Goal: Task Accomplishment & Management: Complete application form

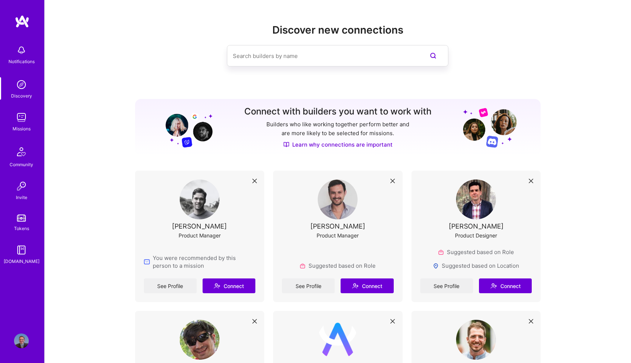
click at [11, 120] on link "Missions" at bounding box center [22, 121] width 46 height 22
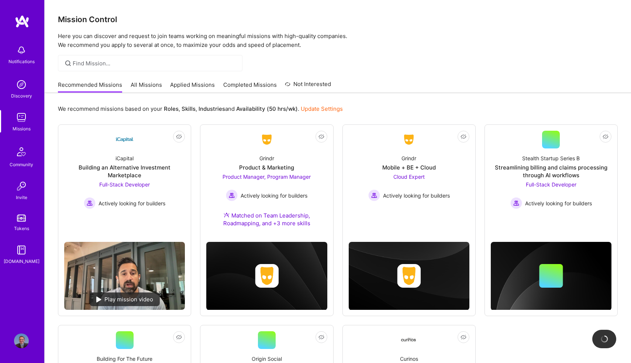
click at [135, 89] on link "All Missions" at bounding box center [146, 87] width 31 height 12
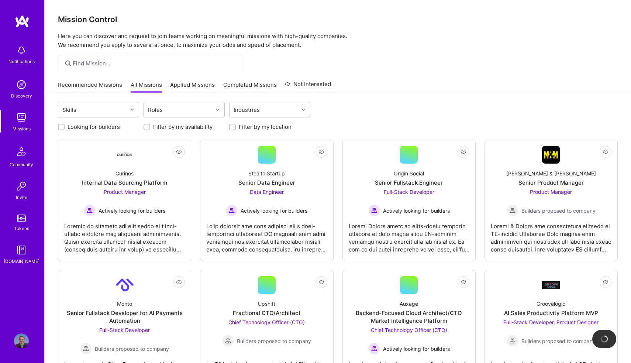
click at [60, 129] on input "Looking for builders" at bounding box center [61, 127] width 5 height 5
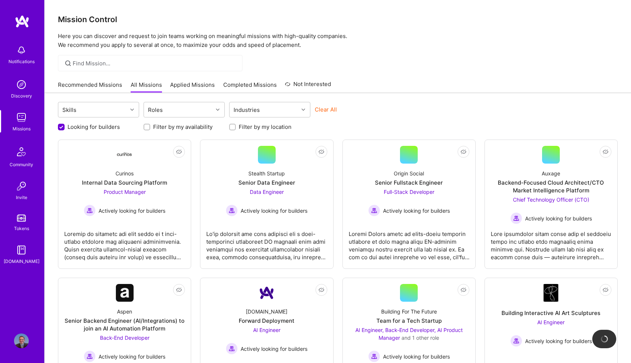
click at [60, 129] on input "Looking for builders" at bounding box center [62, 127] width 7 height 7
checkbox input "false"
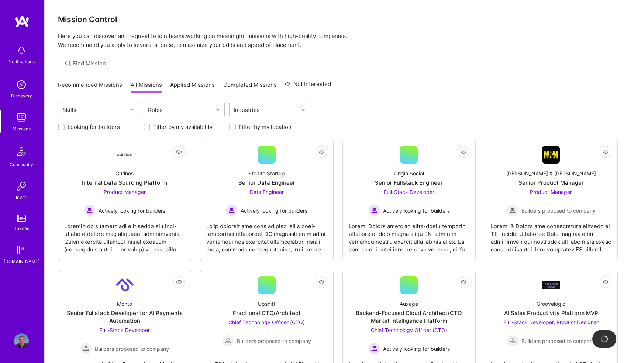
click at [233, 126] on input "Filter by my location" at bounding box center [233, 127] width 5 height 5
checkbox input "true"
click at [177, 128] on label "Filter by my availability" at bounding box center [182, 127] width 59 height 8
click at [150, 128] on input "Filter by my availability" at bounding box center [147, 127] width 5 height 5
checkbox input "true"
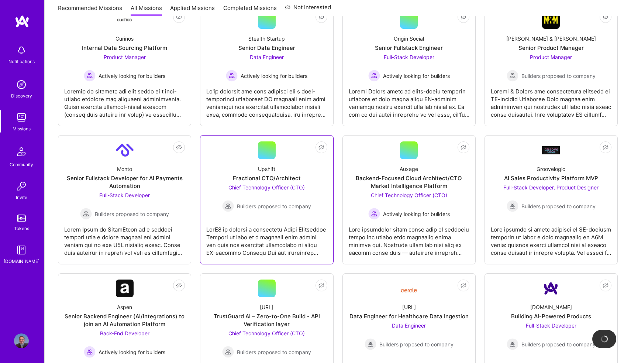
scroll to position [139, 0]
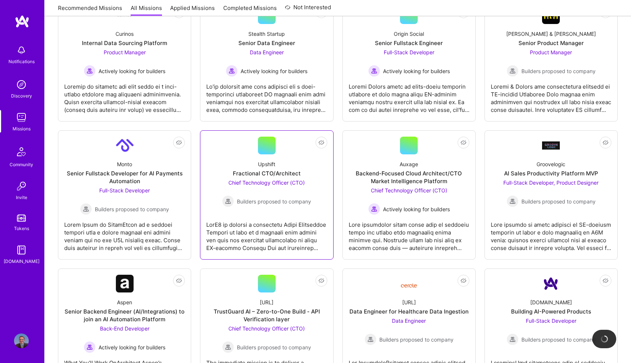
click at [249, 249] on div at bounding box center [266, 233] width 121 height 37
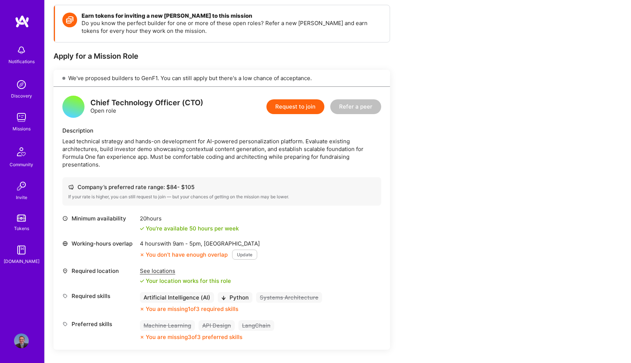
scroll to position [103, 0]
click at [281, 108] on button "Request to join" at bounding box center [295, 106] width 58 height 15
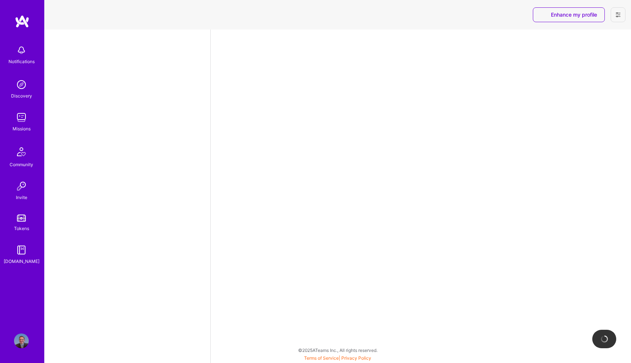
select select "US"
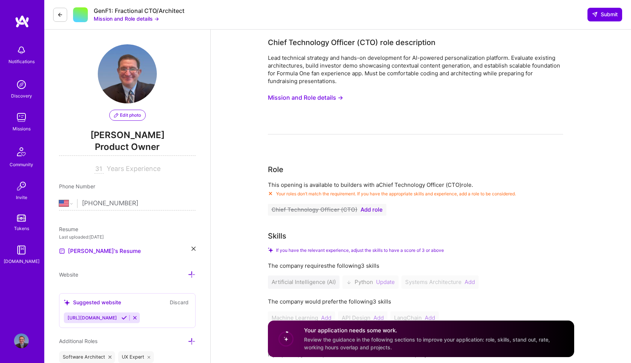
click at [135, 320] on icon at bounding box center [135, 318] width 6 height 6
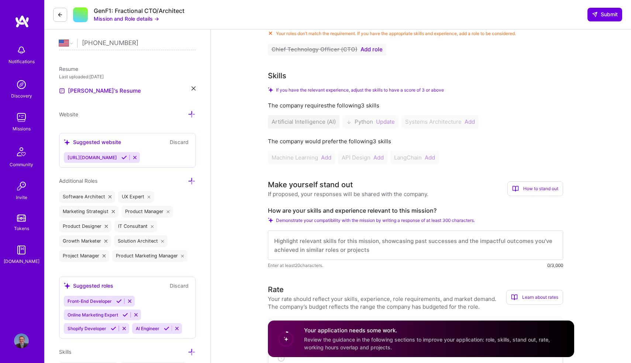
scroll to position [56, 0]
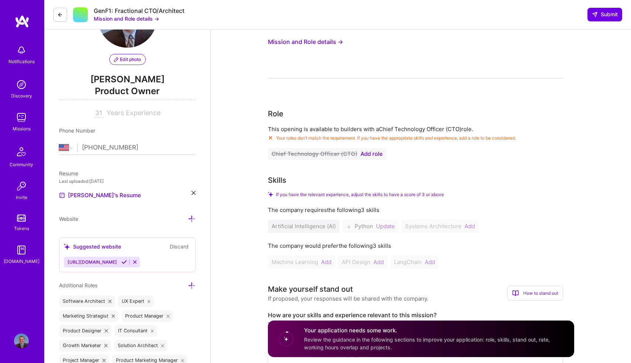
click at [366, 151] on span "Add role" at bounding box center [371, 154] width 22 height 6
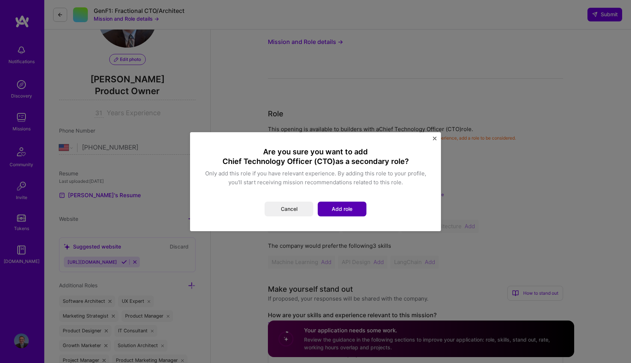
click at [351, 214] on button "Add role" at bounding box center [342, 208] width 49 height 15
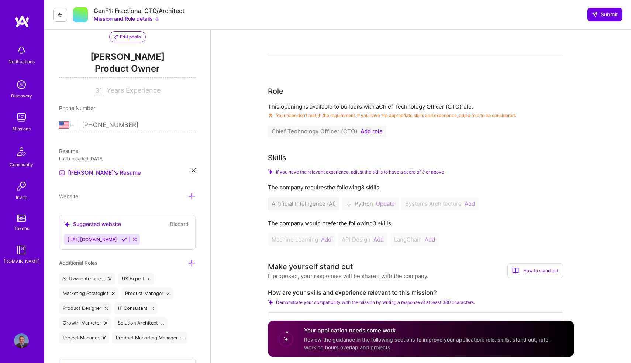
scroll to position [77, 0]
click at [449, 173] on div "If you have the relevant experience, adjust the skills to have a score of 3 or …" at bounding box center [415, 173] width 295 height 6
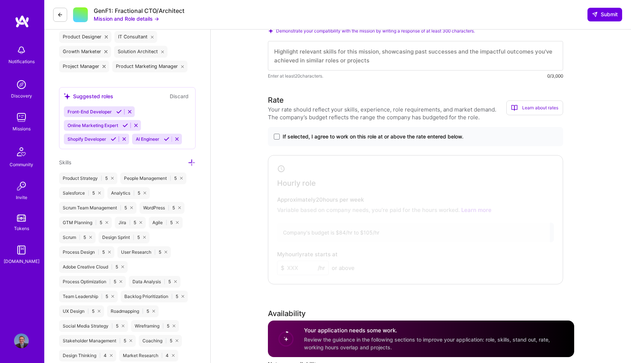
scroll to position [383, 0]
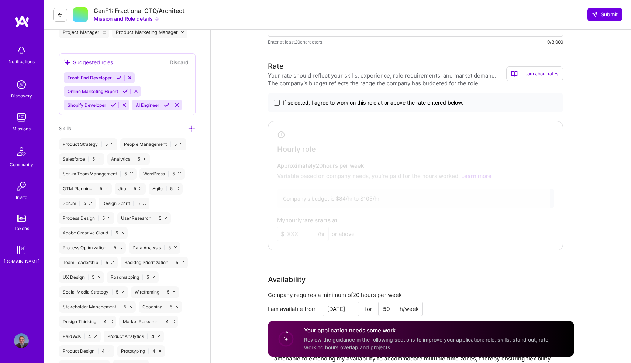
click at [278, 104] on span at bounding box center [277, 103] width 6 height 6
click at [0, 0] on input "If selected, I agree to work on this role at or above the rate entered below." at bounding box center [0, 0] width 0 height 0
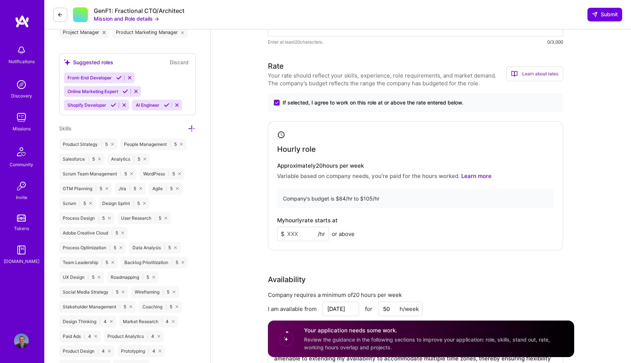
click at [301, 233] on input at bounding box center [303, 233] width 52 height 14
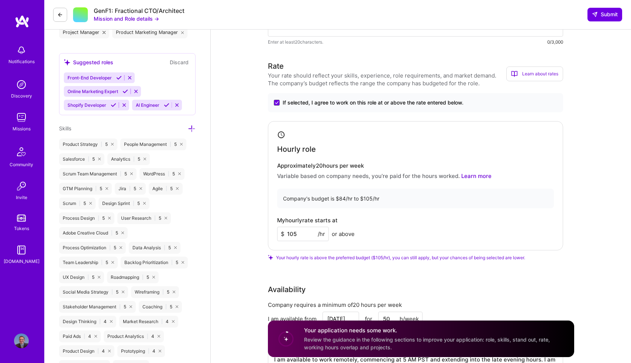
type input "105"
click at [380, 232] on div "My hourly rate starts at $ 105 /hr or above" at bounding box center [415, 229] width 277 height 24
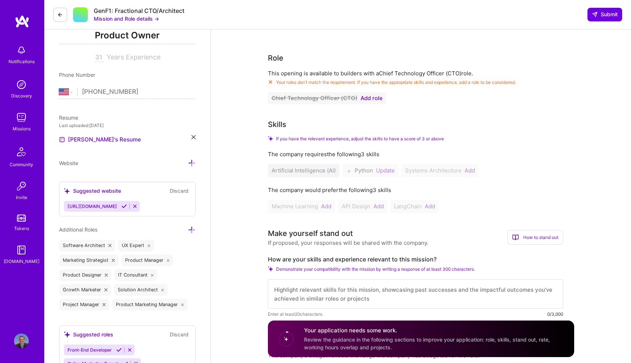
scroll to position [118, 0]
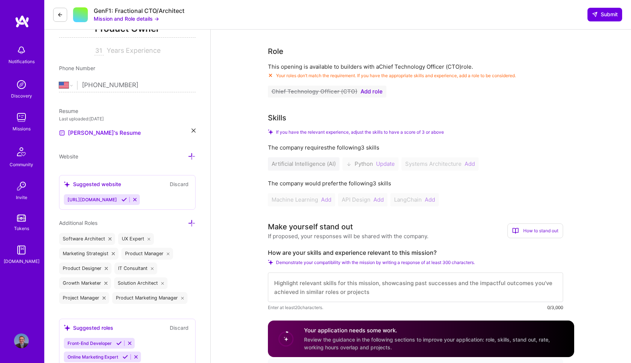
click at [391, 277] on textarea at bounding box center [415, 287] width 295 height 30
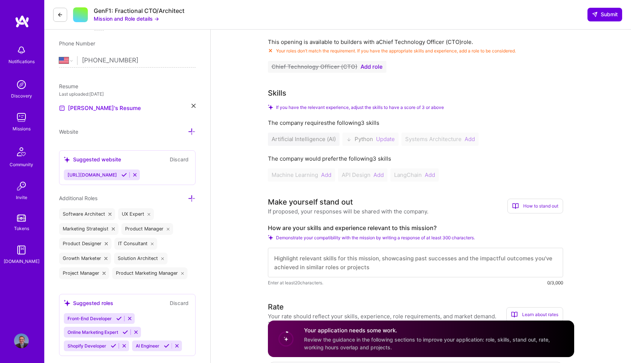
scroll to position [143, 0]
click at [375, 236] on span "Demonstrate your compatibility with the mission by writing a response of at lea…" at bounding box center [375, 237] width 199 height 6
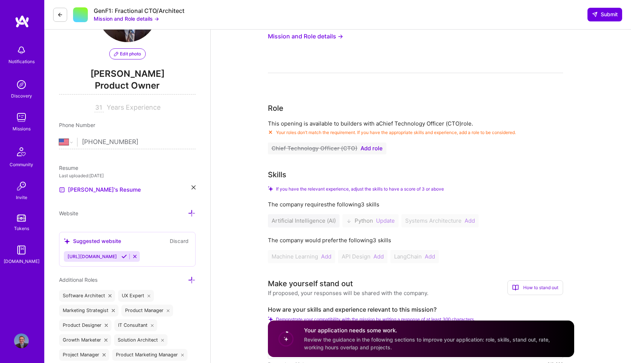
scroll to position [61, 0]
click at [375, 148] on span "Add role" at bounding box center [371, 149] width 22 height 6
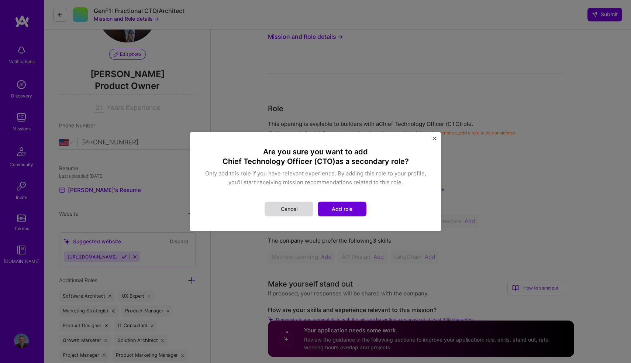
click at [306, 206] on button "Cancel" at bounding box center [288, 208] width 49 height 15
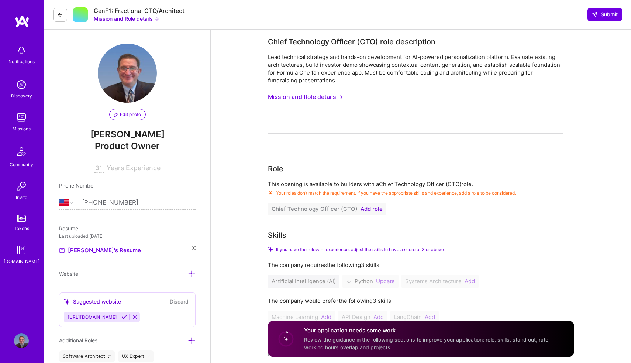
scroll to position [1, 0]
click at [288, 98] on button "Mission and Role details →" at bounding box center [305, 97] width 75 height 14
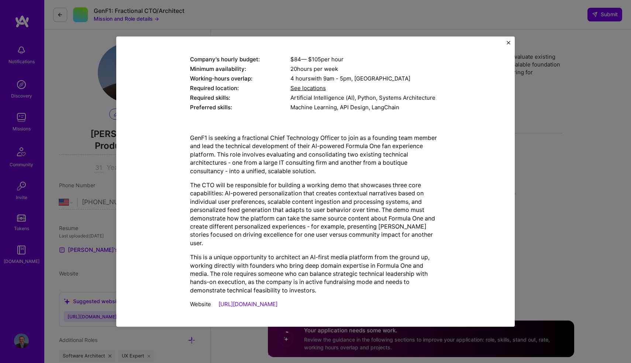
scroll to position [79, 0]
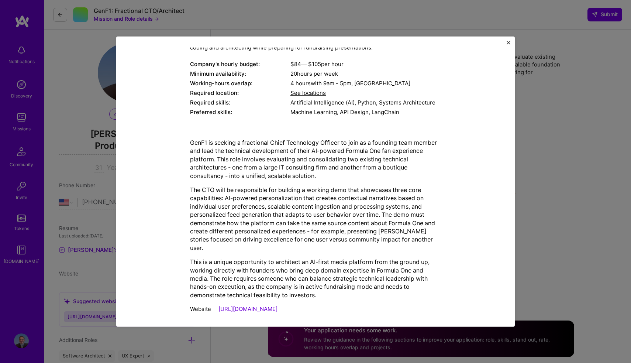
click at [234, 305] on link "[URL][DOMAIN_NAME]" at bounding box center [247, 308] width 59 height 7
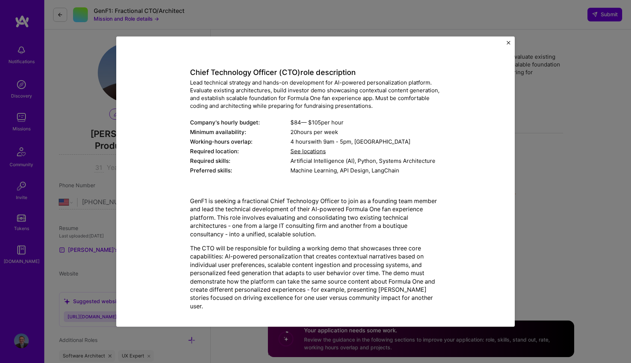
scroll to position [18, 0]
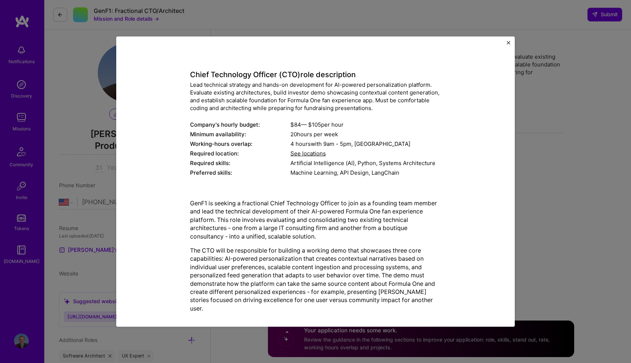
click at [507, 44] on img "Close" at bounding box center [508, 43] width 4 height 4
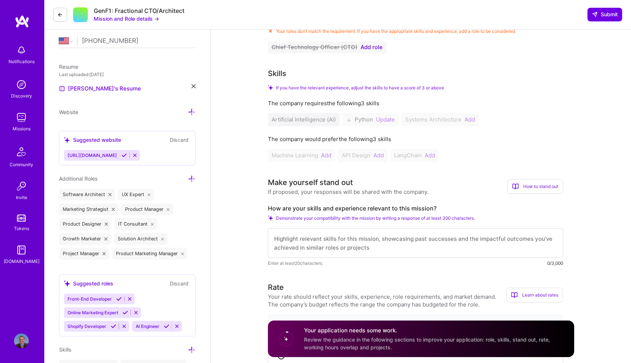
scroll to position [242, 0]
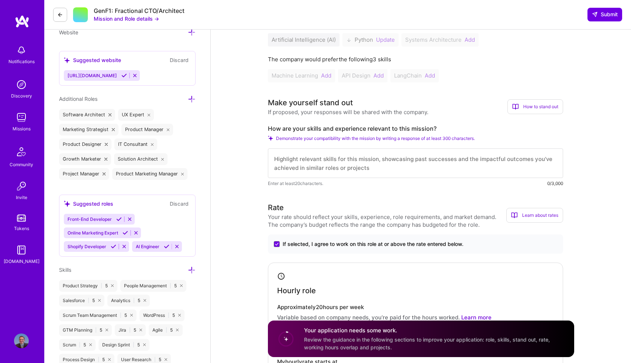
click at [437, 162] on textarea at bounding box center [415, 163] width 295 height 30
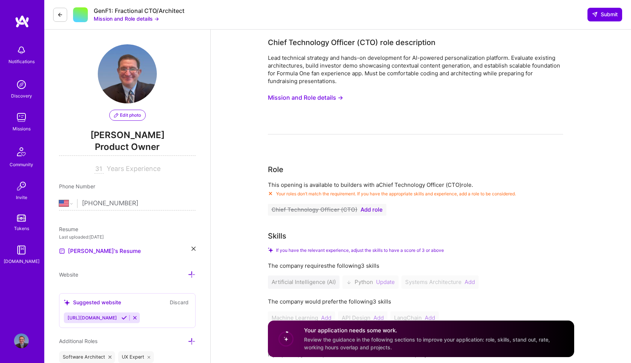
scroll to position [0, 0]
click at [356, 74] on div "Lead technical strategy and hands-on development for AI-powered personalization…" at bounding box center [415, 69] width 295 height 31
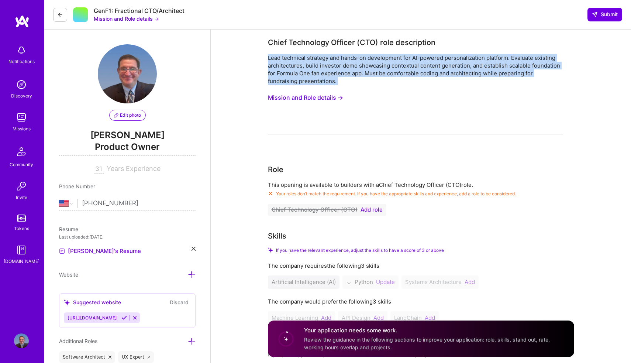
click at [356, 74] on div "Lead technical strategy and hands-on development for AI-powered personalization…" at bounding box center [415, 69] width 295 height 31
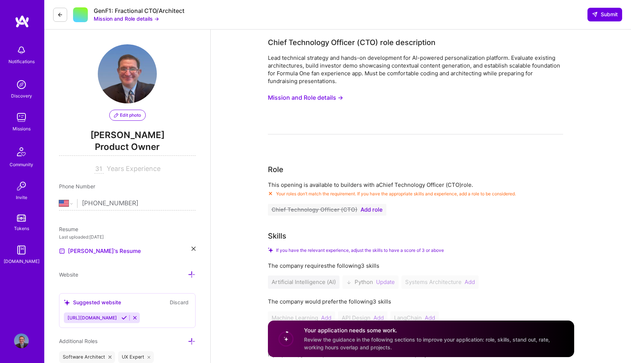
click at [283, 97] on button "Mission and Role details →" at bounding box center [305, 98] width 75 height 14
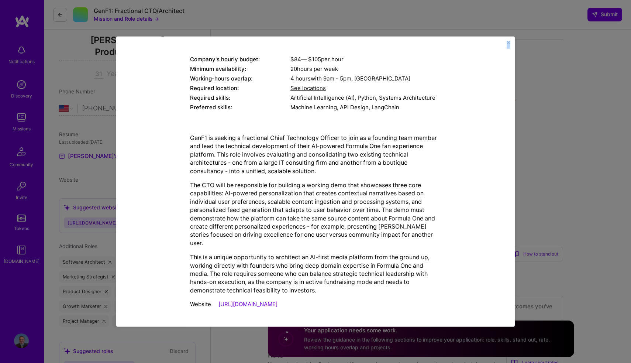
scroll to position [96, 0]
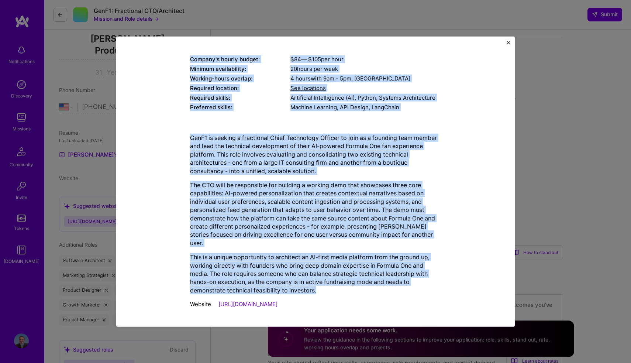
drag, startPoint x: 191, startPoint y: 93, endPoint x: 316, endPoint y: 290, distance: 233.0
click at [316, 290] on div "Mission Description and Role Details Chief Technology Officer (CTO) role descri…" at bounding box center [315, 140] width 251 height 343
copy div "Lorem Ipsumdolor Sitamet (CON) adip elitseddoei Temp incididun utlabore etd mag…"
click at [509, 42] on img "Close" at bounding box center [508, 43] width 4 height 4
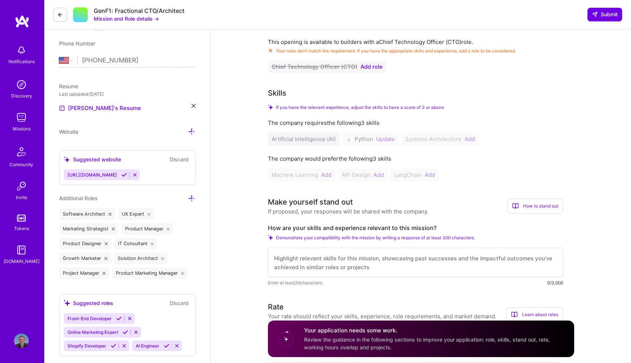
scroll to position [142, 0]
click at [312, 261] on textarea at bounding box center [415, 263] width 295 height 30
paste textarea "Lor Ip Dolors ame Consect Adipi elit SedD8’e Tempori Ut l etdolore Magnaaliqu E…"
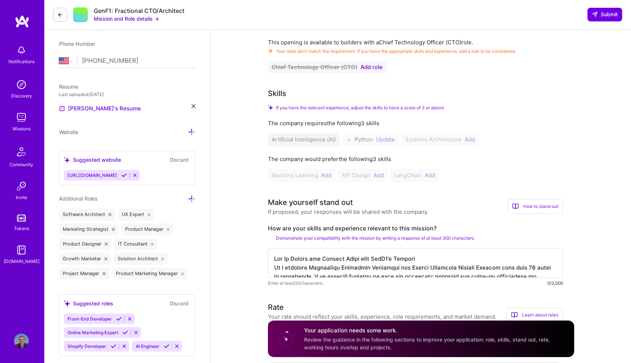
scroll to position [498, 0]
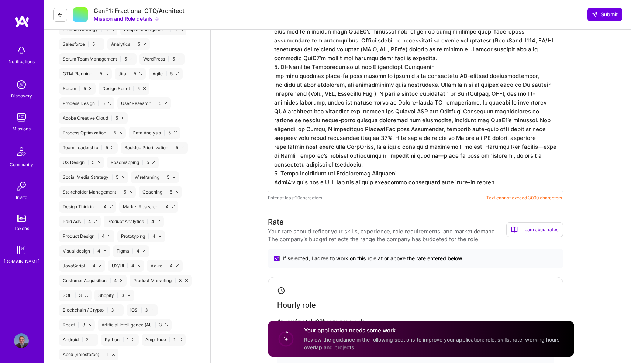
click at [332, 164] on textarea at bounding box center [415, 35] width 295 height 313
paste textarea "Lorem ipsu DolO4’s Ametcon Adip elit 71 seddo ei t Incididunt Utlaboree Dolorem…"
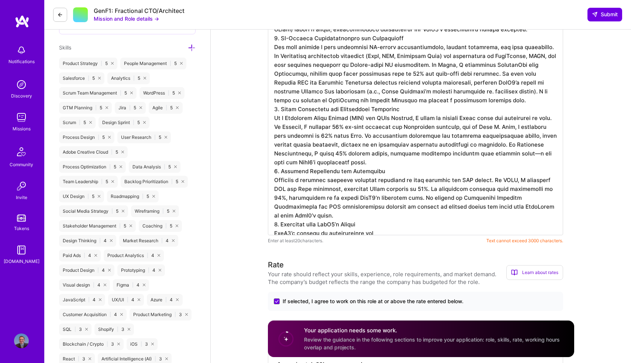
scroll to position [482, 0]
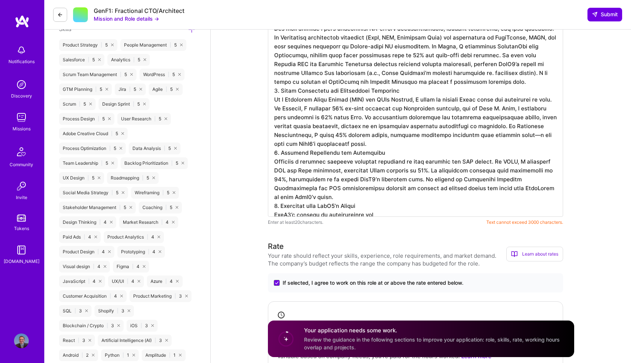
click at [314, 153] on textarea at bounding box center [415, 56] width 295 height 322
paste textarea "28+ lorem ip d Sitametcon Adipiscin Elitseddo eiu Tempori Utlabor, E do magnaa …"
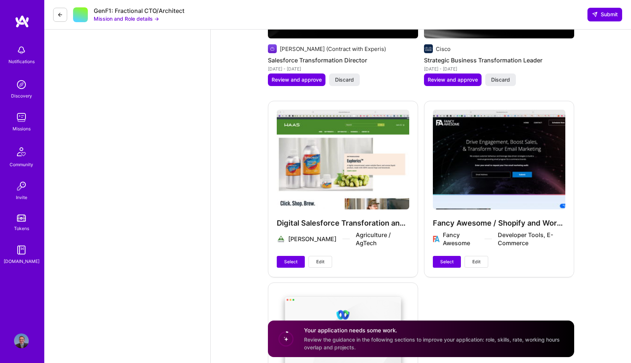
scroll to position [1430, 0]
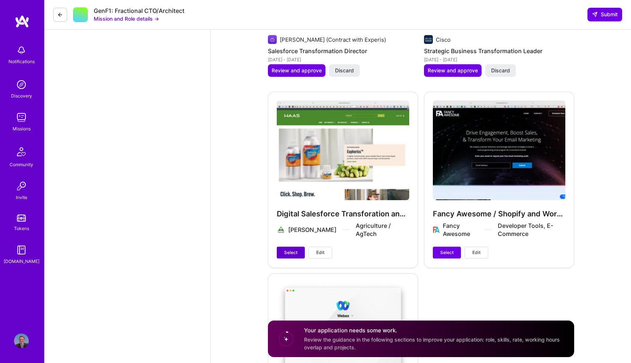
type textarea "Lor Ip Dolors Ametc adip EliT4’s Doeiusm Temp 89+ incid ut l Etdolorema Aliquae…"
click at [291, 249] on span "Select" at bounding box center [290, 252] width 13 height 7
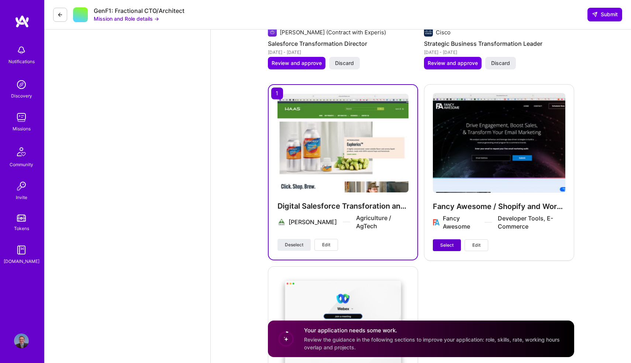
scroll to position [1438, 0]
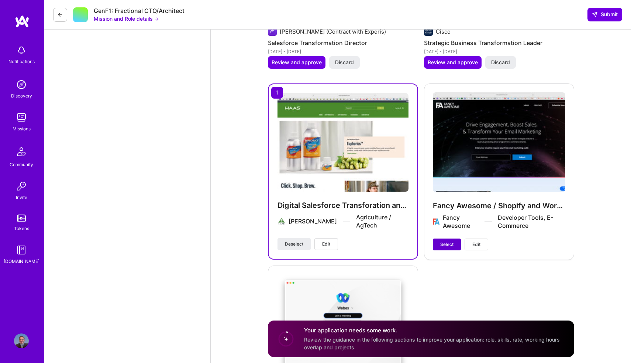
click at [443, 241] on span "Select" at bounding box center [446, 244] width 13 height 7
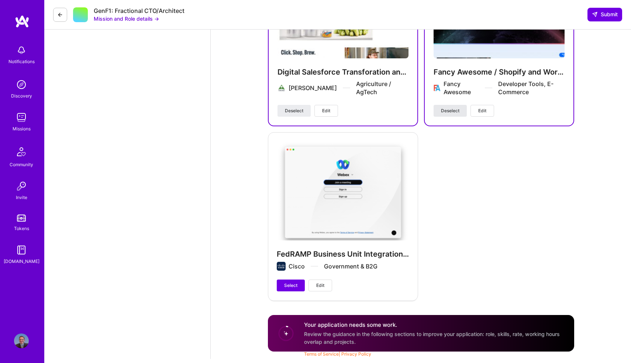
scroll to position [1571, 0]
click at [277, 283] on button "Select" at bounding box center [291, 285] width 28 height 12
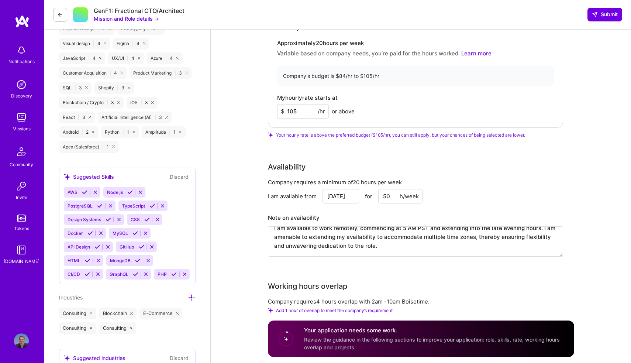
scroll to position [704, 0]
click at [297, 117] on input "105" at bounding box center [303, 112] width 52 height 14
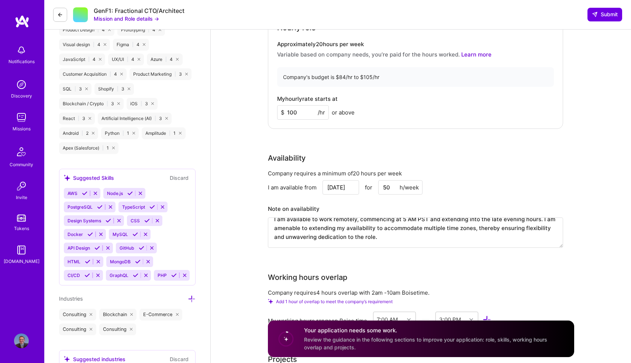
type input "100"
click at [493, 117] on div "My hourly rate starts at $ 100 /hr or above" at bounding box center [415, 108] width 277 height 24
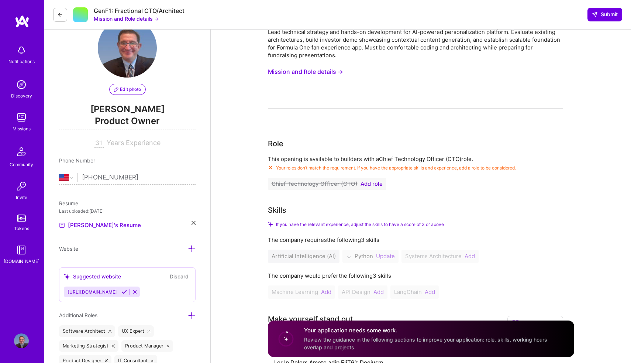
scroll to position [14, 0]
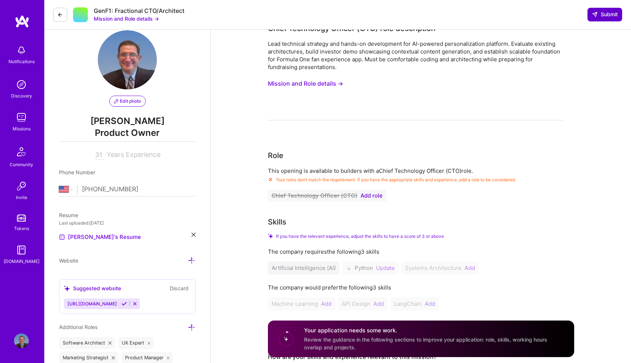
click at [606, 17] on span "Submit" at bounding box center [605, 14] width 26 height 7
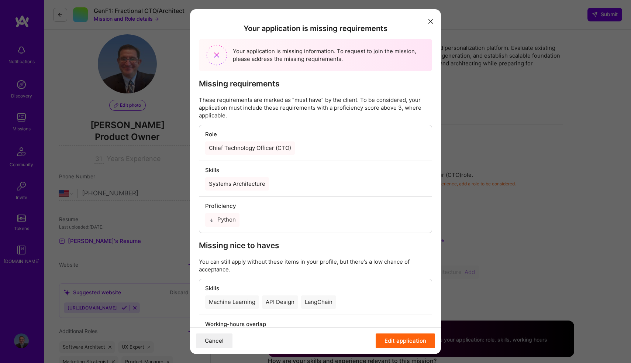
scroll to position [0, 0]
click at [238, 304] on div "Machine Learning" at bounding box center [232, 301] width 54 height 13
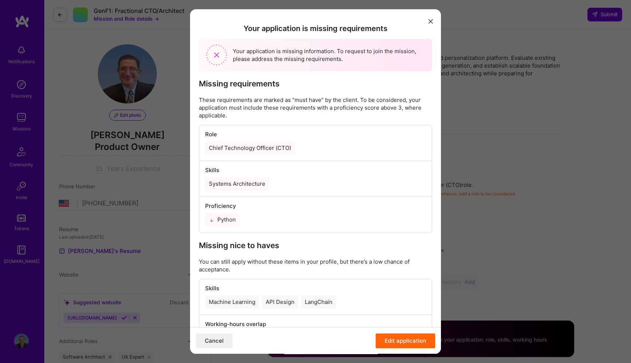
click at [433, 18] on button "modal" at bounding box center [430, 21] width 9 height 12
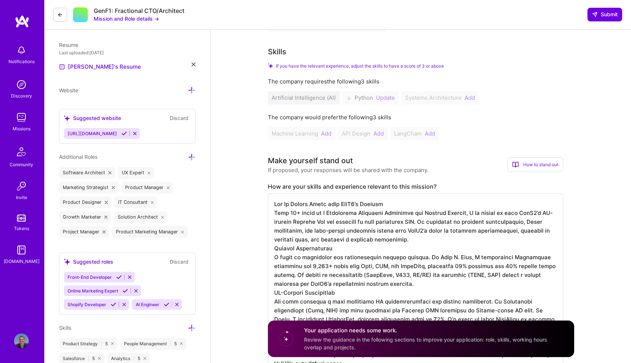
click at [136, 134] on icon at bounding box center [135, 134] width 6 height 6
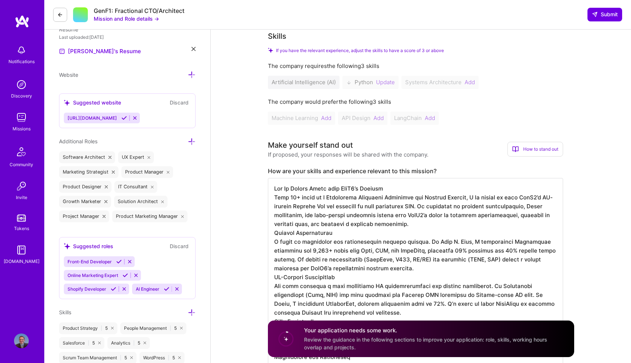
click at [131, 263] on icon at bounding box center [130, 262] width 6 height 6
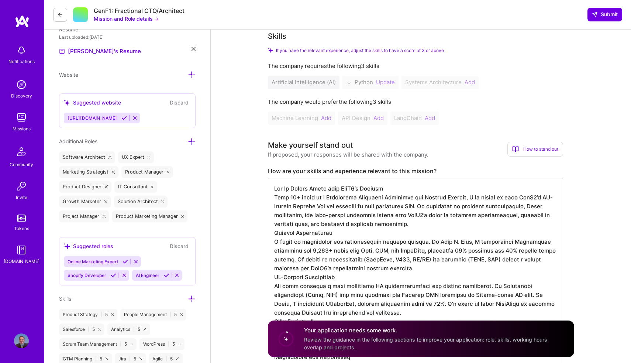
click at [137, 264] on icon at bounding box center [136, 262] width 6 height 6
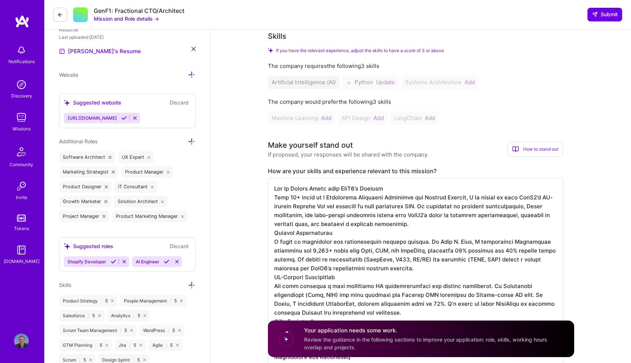
click at [124, 264] on icon at bounding box center [124, 262] width 6 height 6
click at [328, 83] on div "Artificial Intelligence (AI) Python Update Systems Architecture Add" at bounding box center [415, 82] width 295 height 13
click at [443, 89] on div "Artificial Intelligence (AI) Python Update Systems Architecture Add" at bounding box center [415, 82] width 295 height 13
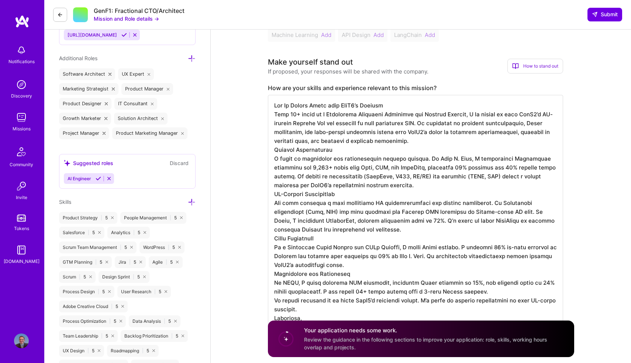
scroll to position [217, 0]
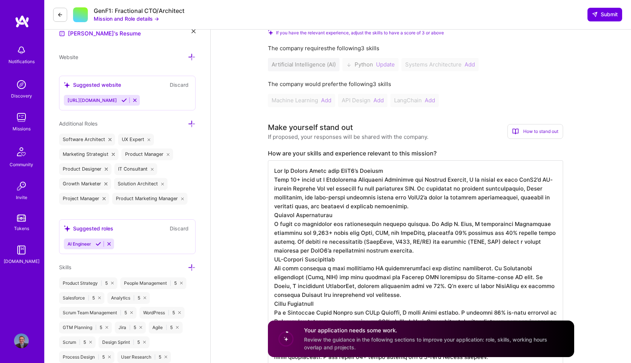
click at [135, 103] on icon at bounding box center [135, 100] width 6 height 6
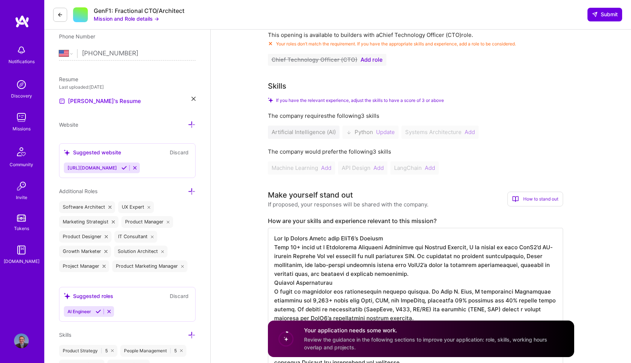
scroll to position [169, 0]
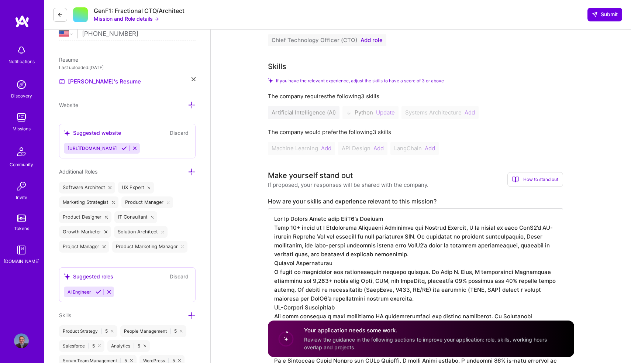
click at [377, 112] on div "Artificial Intelligence (AI) Python Update Systems Architecture Add" at bounding box center [415, 112] width 295 height 13
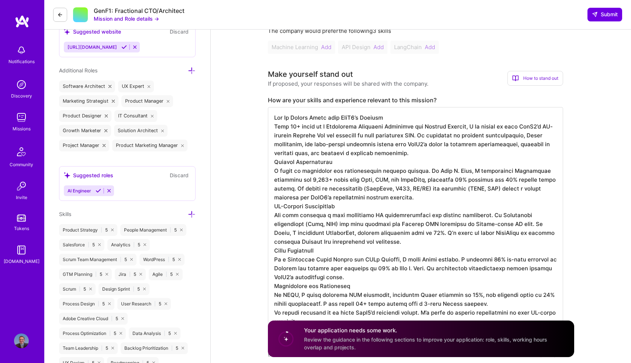
click at [146, 196] on div "AI Engineer" at bounding box center [127, 190] width 127 height 11
click at [111, 193] on icon at bounding box center [109, 191] width 6 height 6
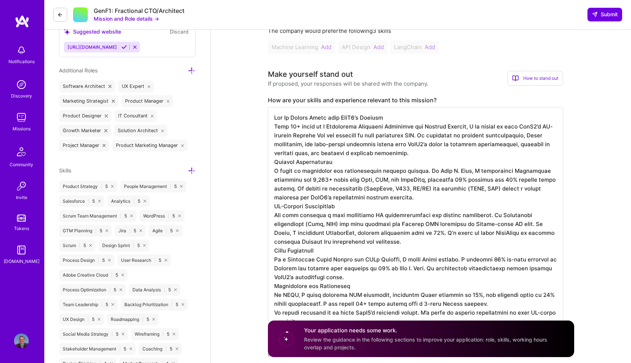
click at [191, 171] on icon at bounding box center [192, 171] width 8 height 8
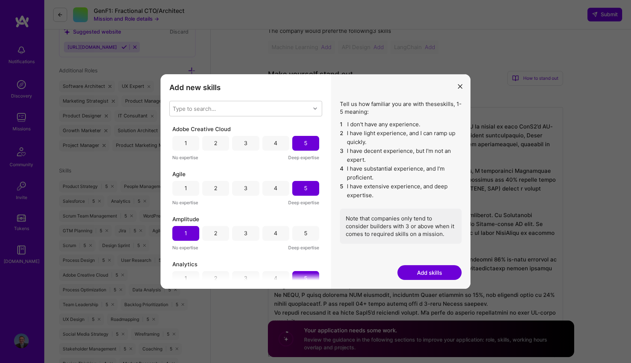
click at [459, 87] on icon "modal" at bounding box center [460, 86] width 4 height 4
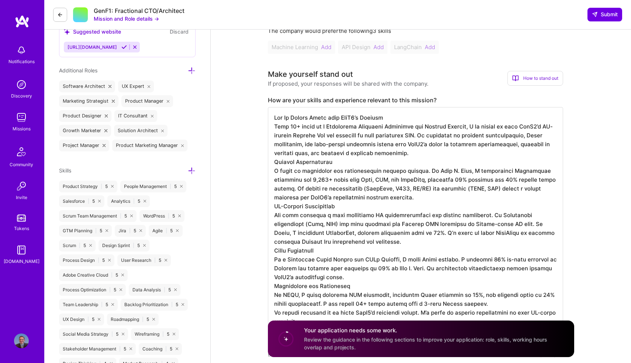
click at [192, 174] on icon at bounding box center [192, 171] width 8 height 8
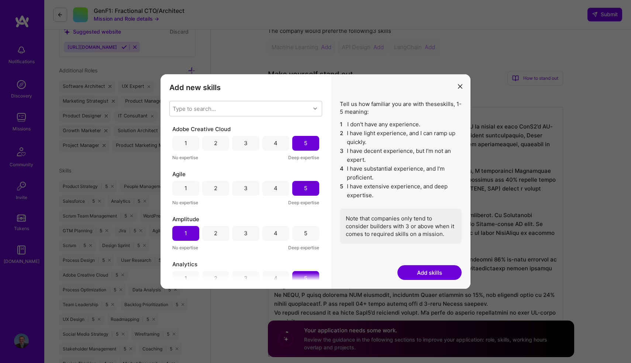
click at [457, 88] on button "modal" at bounding box center [459, 86] width 9 height 12
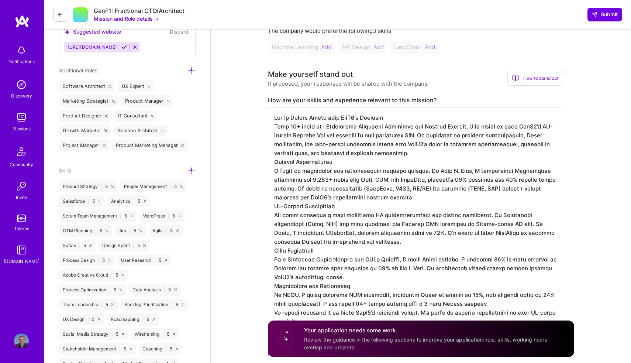
click at [193, 169] on icon at bounding box center [192, 171] width 8 height 8
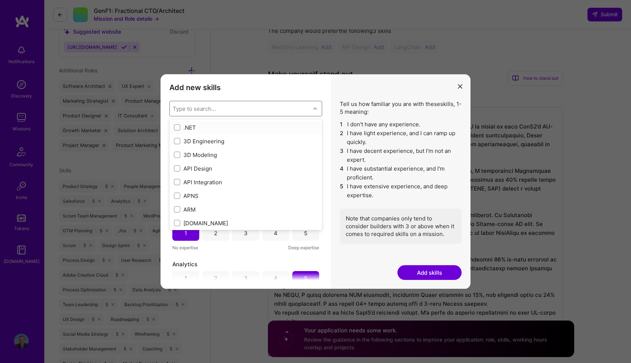
click at [259, 111] on div "Type to search..." at bounding box center [240, 108] width 141 height 15
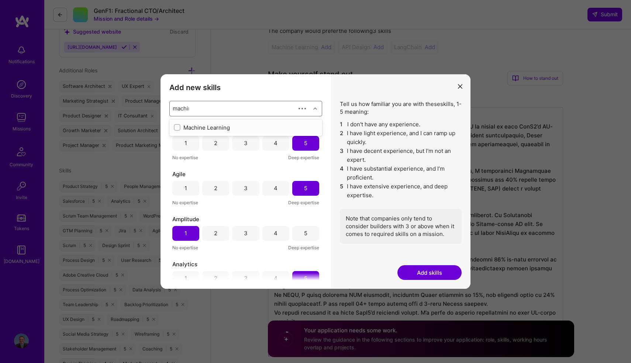
type input "machine"
click at [204, 124] on div "Machine Learning" at bounding box center [246, 128] width 144 height 8
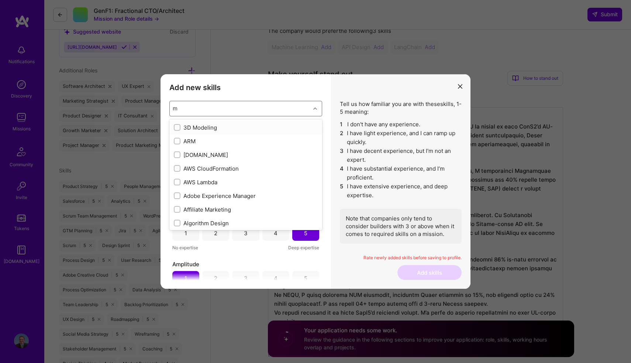
type input "ma"
checkbox input "true"
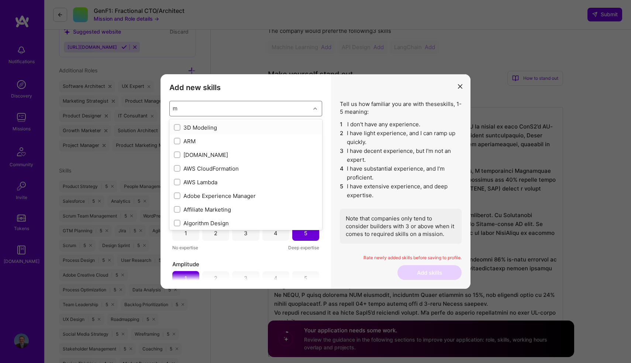
checkbox input "true"
checkbox input "false"
checkbox input "true"
type input "mac"
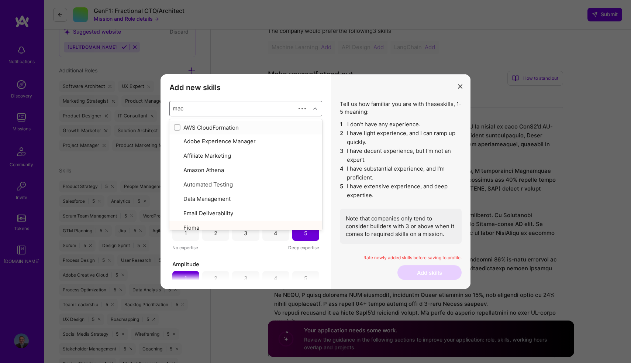
checkbox input "true"
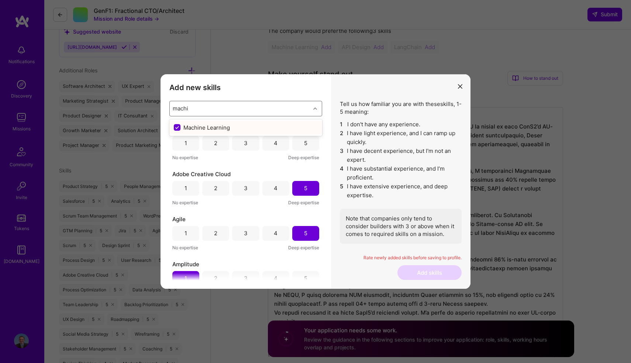
type input "machin"
click at [220, 126] on div "Machine Learning" at bounding box center [246, 128] width 144 height 8
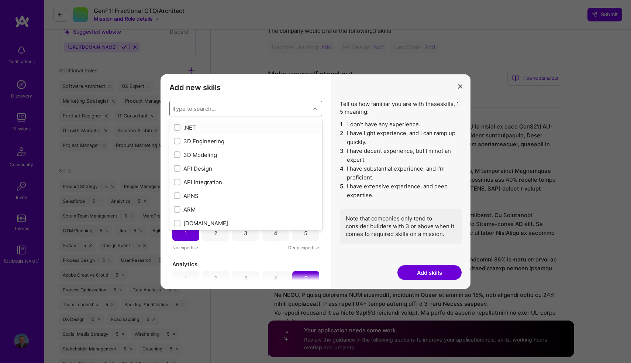
checkbox input "false"
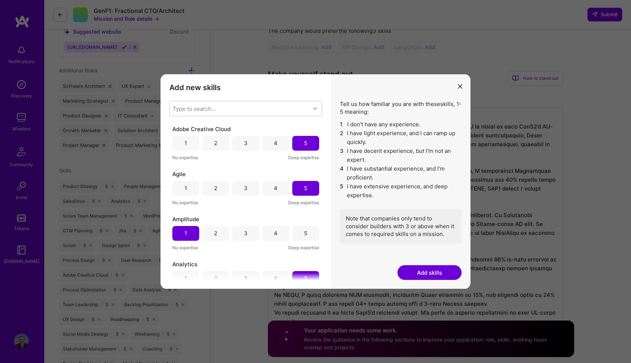
click at [346, 272] on div "Tell us how familiar you are with these skills , 1-5 meaning: 1 I don't have an…" at bounding box center [400, 181] width 139 height 215
click at [426, 274] on button "Add skills" at bounding box center [429, 272] width 64 height 15
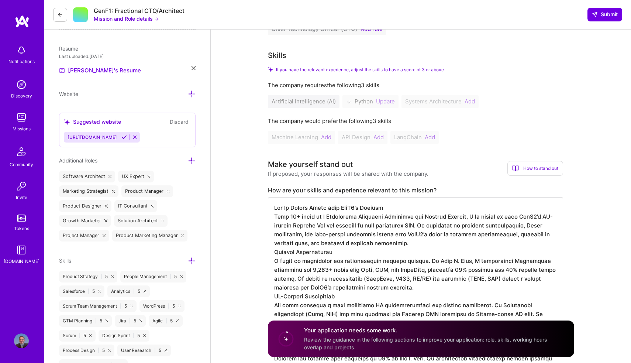
scroll to position [172, 0]
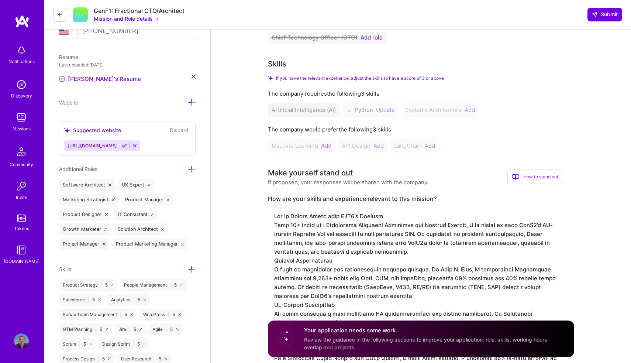
click at [135, 146] on icon at bounding box center [135, 146] width 6 height 6
click at [136, 148] on icon at bounding box center [135, 146] width 6 height 6
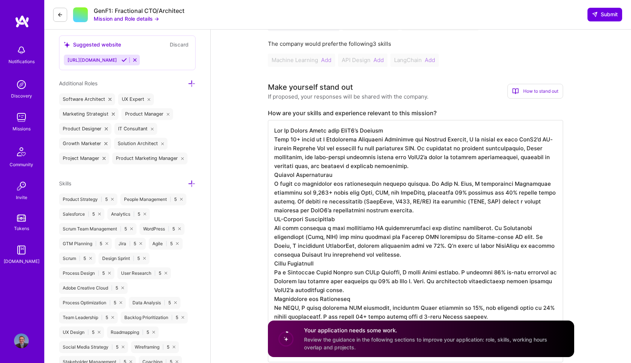
scroll to position [260, 0]
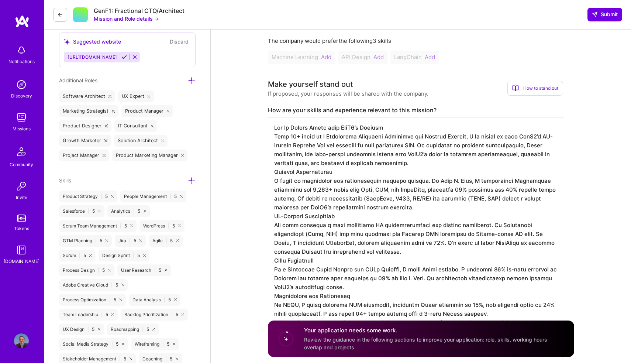
click at [192, 177] on icon at bounding box center [192, 181] width 8 height 8
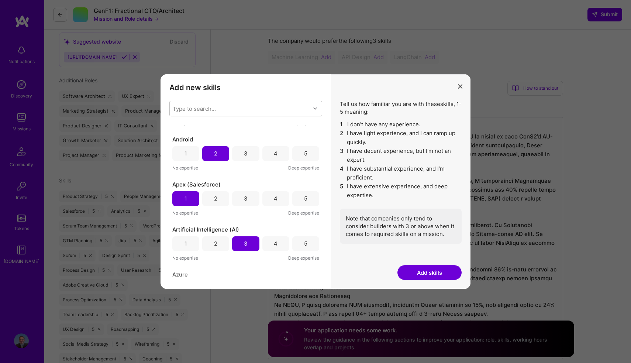
scroll to position [164, 0]
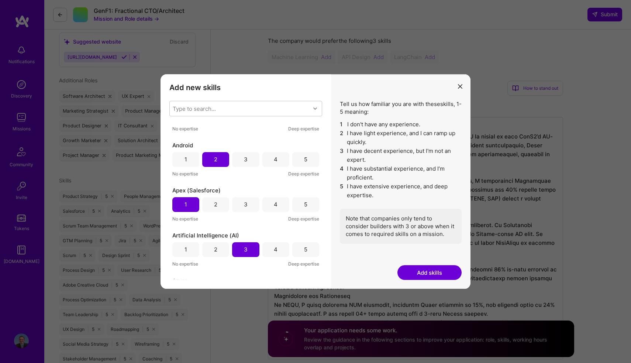
click at [269, 202] on div "4" at bounding box center [275, 204] width 27 height 15
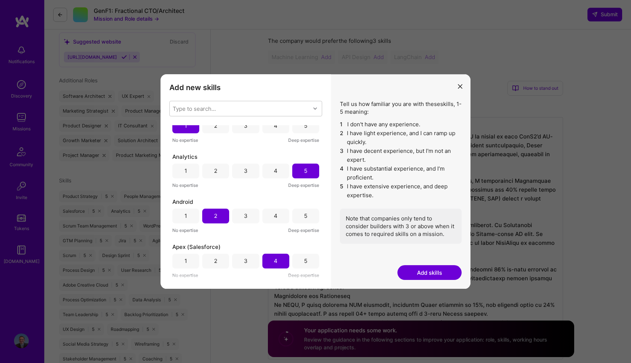
scroll to position [105, 0]
click at [184, 212] on div "1" at bounding box center [185, 217] width 27 height 15
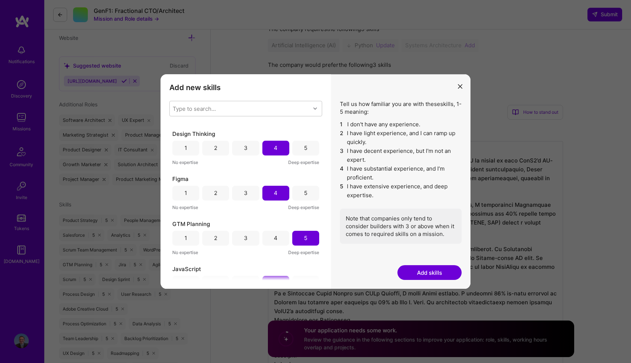
scroll to position [629, 0]
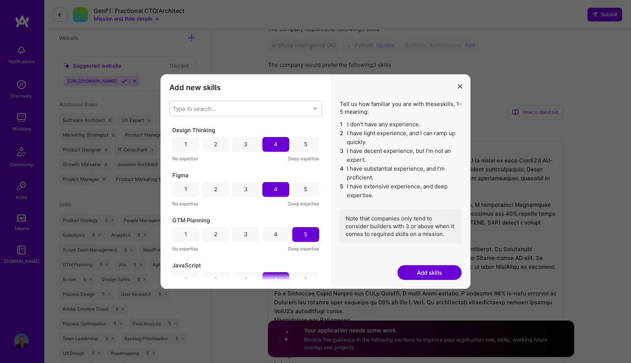
click at [440, 272] on button "Add skills" at bounding box center [429, 272] width 64 height 15
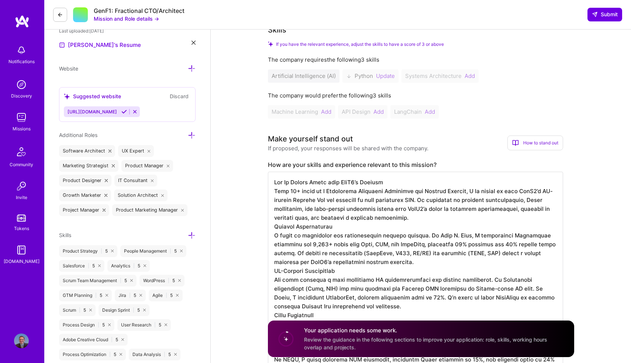
scroll to position [155, 0]
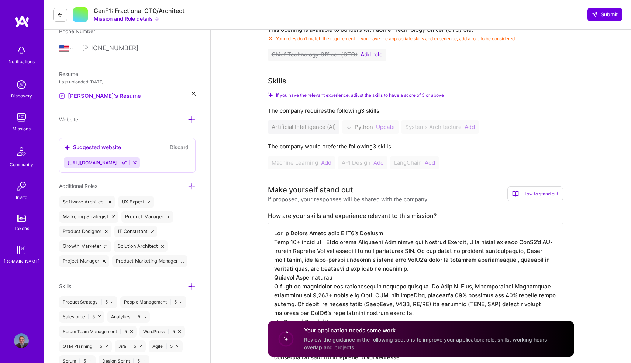
click at [193, 186] on icon at bounding box center [192, 186] width 8 height 8
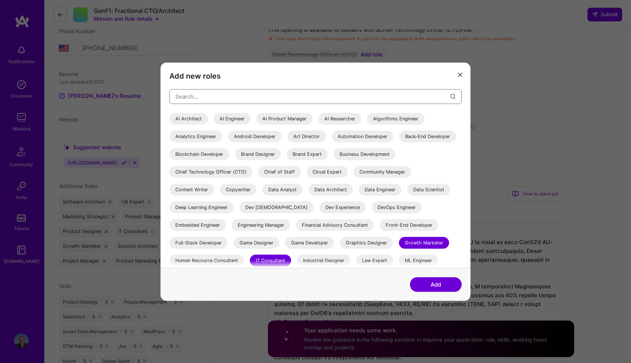
click at [188, 94] on input "modal" at bounding box center [312, 96] width 275 height 19
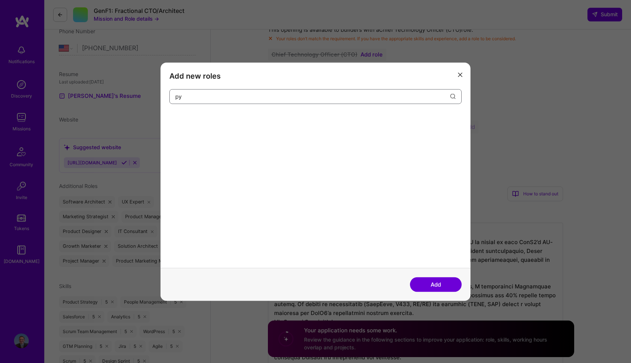
type input "p"
type input "pyt"
click at [434, 293] on div "Add" at bounding box center [315, 283] width 310 height 33
click at [432, 286] on button "Add" at bounding box center [436, 284] width 52 height 15
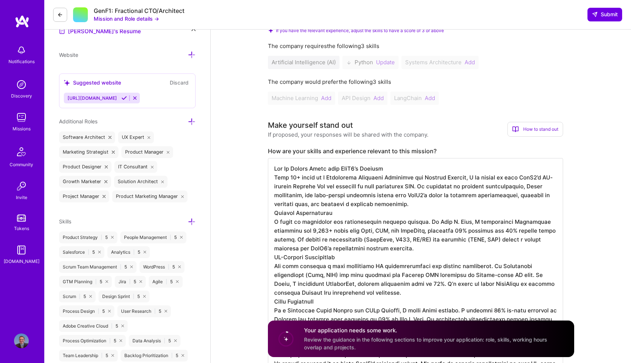
scroll to position [243, 0]
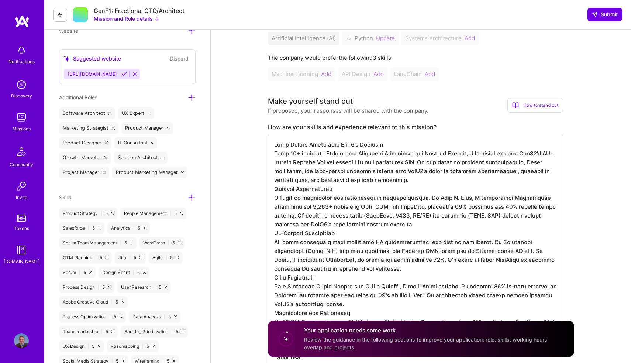
click at [189, 200] on icon at bounding box center [192, 198] width 8 height 8
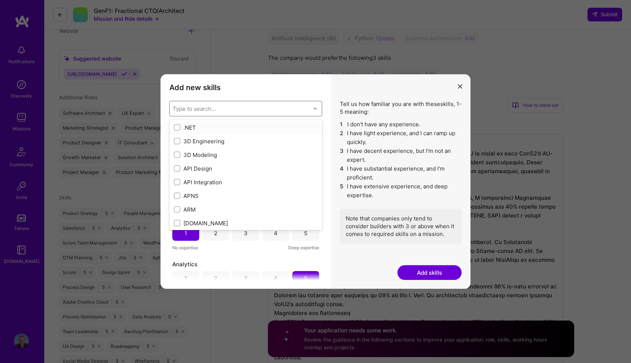
drag, startPoint x: 190, startPoint y: 113, endPoint x: 194, endPoint y: 114, distance: 4.3
click at [191, 113] on div "Type to search..." at bounding box center [240, 108] width 141 height 15
type input "pyth"
checkbox input "true"
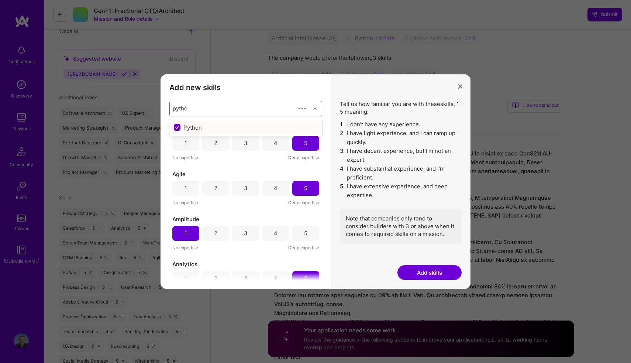
type input "python"
click at [214, 122] on div "Python" at bounding box center [245, 128] width 153 height 14
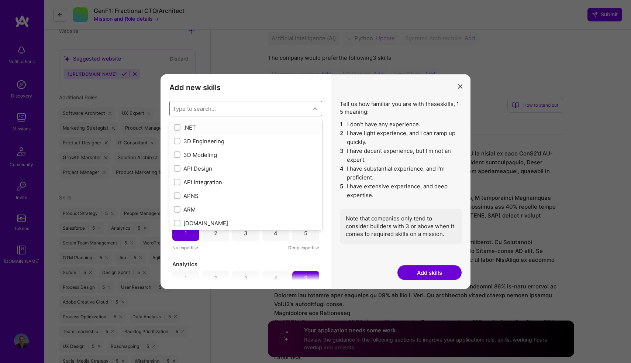
click at [201, 126] on div ".NET" at bounding box center [246, 128] width 144 height 8
checkbox input "true"
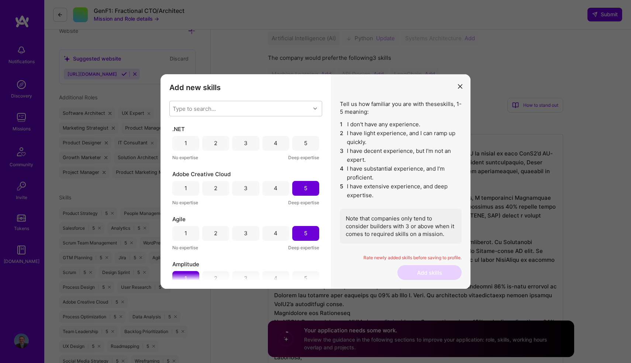
click at [341, 142] on span "2" at bounding box center [342, 138] width 4 height 18
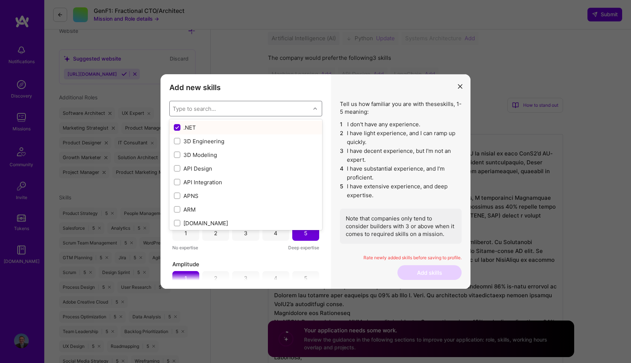
click at [221, 104] on div "Type to search..." at bounding box center [240, 108] width 141 height 15
type input "p"
checkbox input "false"
checkbox input "true"
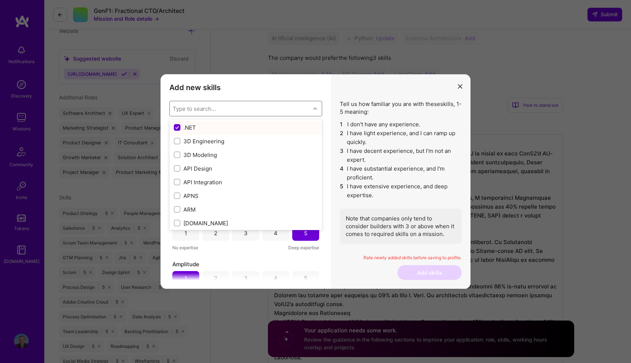
checkbox input "true"
checkbox input "false"
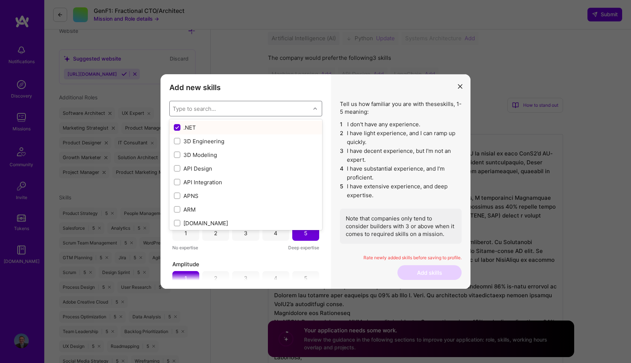
checkbox input "false"
checkbox input "true"
checkbox input "false"
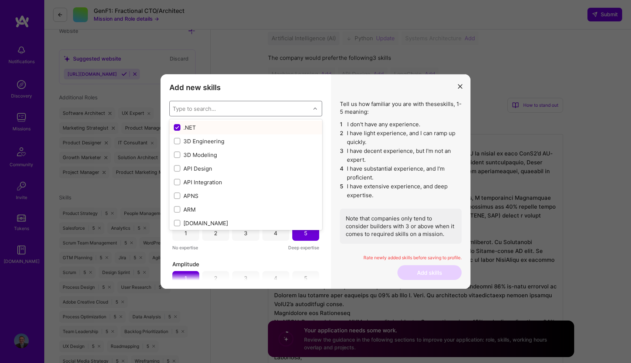
checkbox input "false"
checkbox input "true"
checkbox input "false"
checkbox input "true"
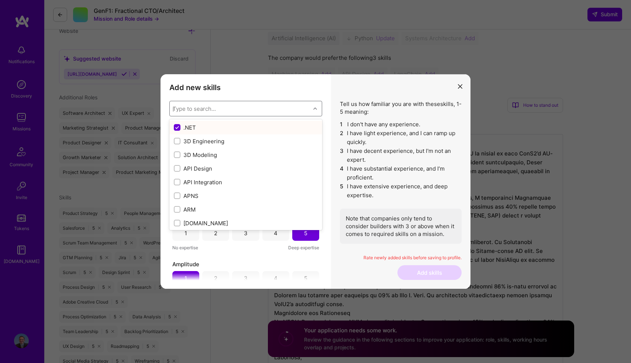
checkbox input "true"
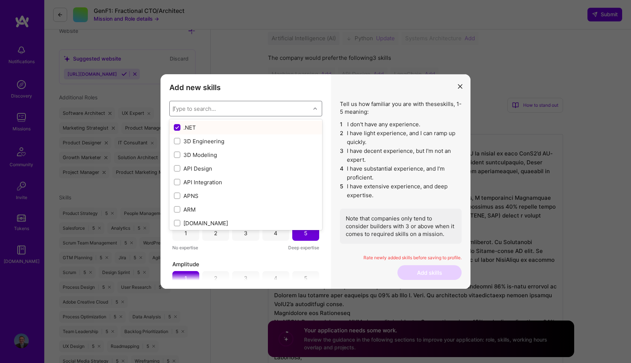
checkbox input "false"
checkbox input "true"
checkbox input "false"
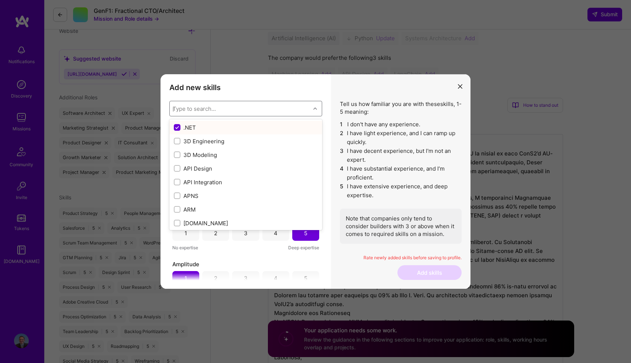
checkbox input "false"
checkbox input "true"
type input "py"
checkbox input "false"
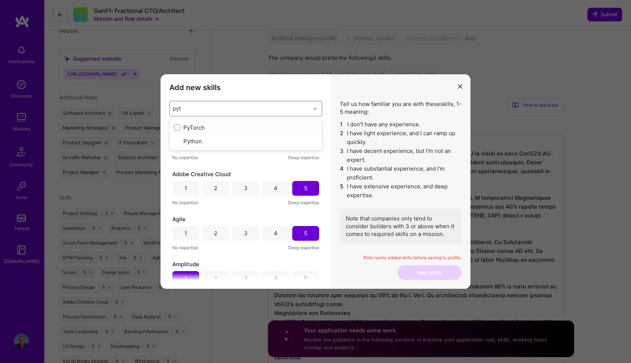
type input "pyth"
click at [179, 126] on input "modal" at bounding box center [177, 127] width 5 height 5
checkbox input "true"
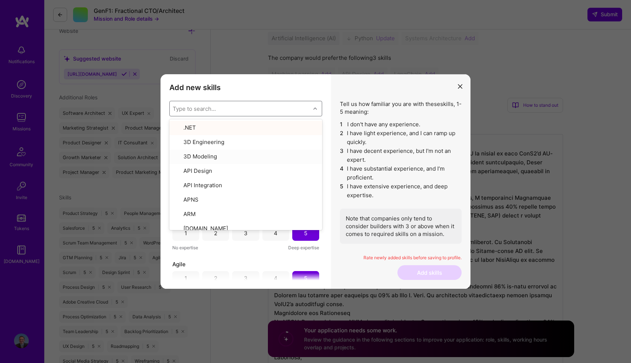
click at [367, 274] on div "Tell us how familiar you are with these skills , 1-5 meaning: 1 I don't have an…" at bounding box center [400, 181] width 139 height 215
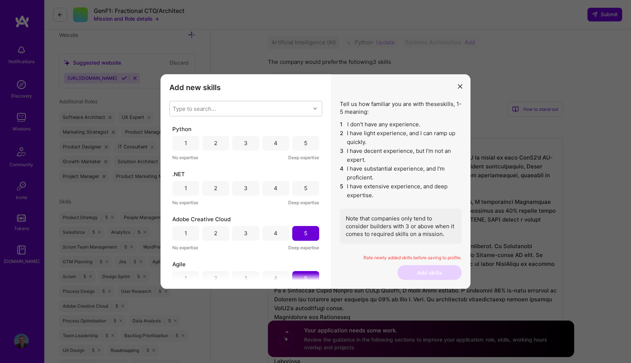
scroll to position [239, 0]
click at [233, 144] on div "3" at bounding box center [245, 143] width 27 height 15
click at [193, 186] on div "1" at bounding box center [185, 188] width 27 height 15
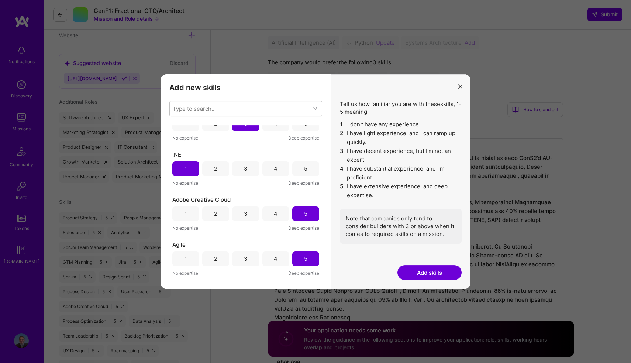
scroll to position [48, 0]
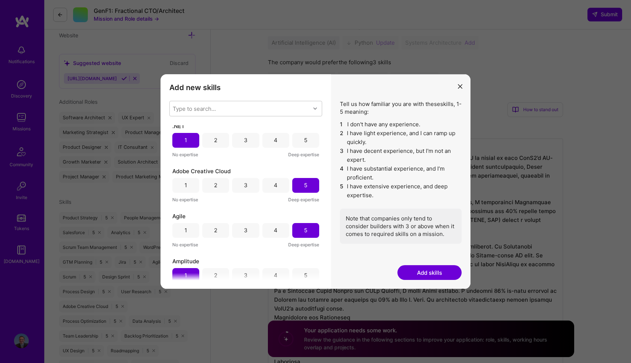
click at [421, 269] on button "Add skills" at bounding box center [429, 272] width 64 height 15
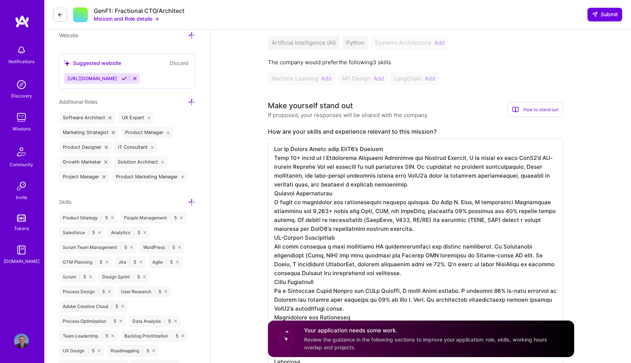
click at [191, 204] on icon at bounding box center [192, 202] width 8 height 8
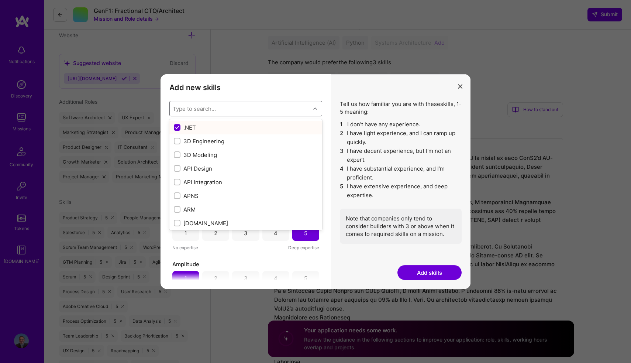
click at [200, 108] on div "Type to search..." at bounding box center [194, 108] width 43 height 8
type input "api"
checkbox input "false"
click at [176, 129] on input "modal" at bounding box center [177, 127] width 5 height 5
checkbox input "true"
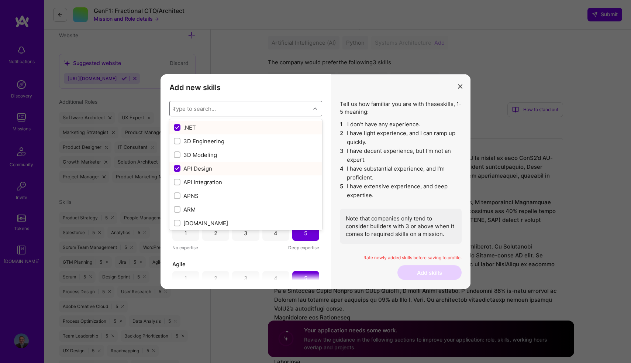
checkbox input "true"
click at [177, 181] on input "modal" at bounding box center [177, 182] width 5 height 5
checkbox input "true"
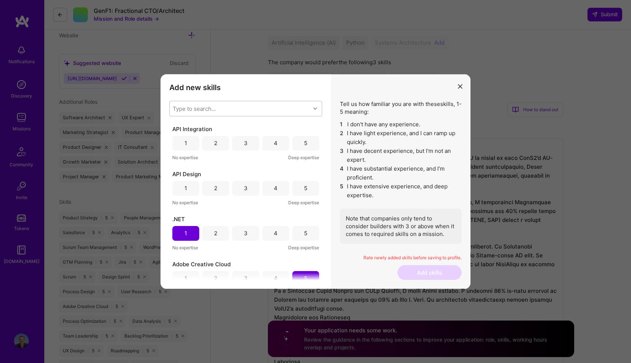
click at [324, 247] on div "Add new skills Tell us how familiar you are with given skills, using between 1 …" at bounding box center [245, 181] width 170 height 215
click at [302, 148] on div "5" at bounding box center [305, 143] width 27 height 15
click at [262, 186] on div "4" at bounding box center [275, 188] width 27 height 15
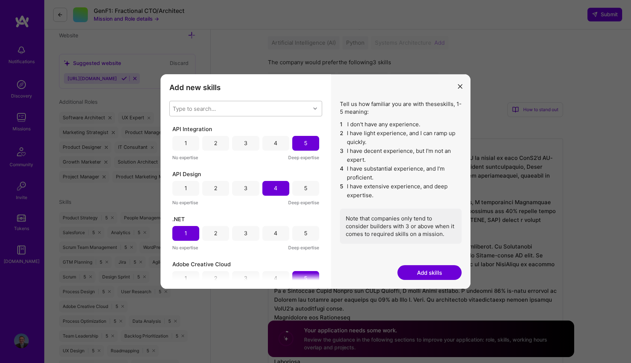
click at [400, 267] on button "Add skills" at bounding box center [429, 272] width 64 height 15
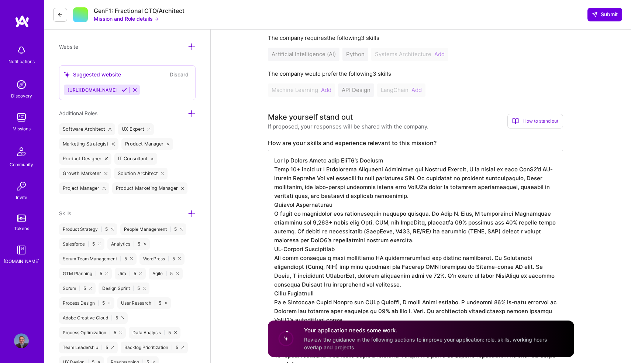
scroll to position [227, 0]
click at [194, 216] on icon at bounding box center [192, 214] width 8 height 8
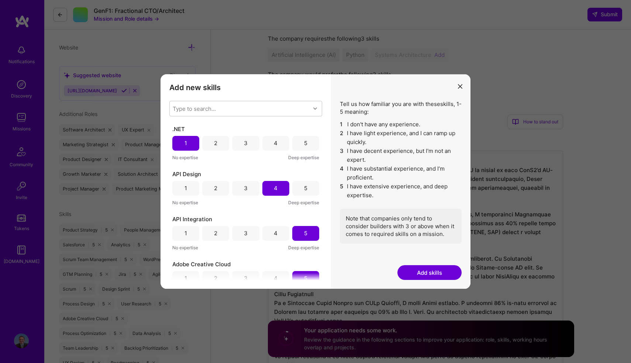
click at [202, 117] on div "Type to search... .NET 1 2 3 4 5 No expertise Deep expertise API Design 1 2 3 4…" at bounding box center [245, 190] width 153 height 179
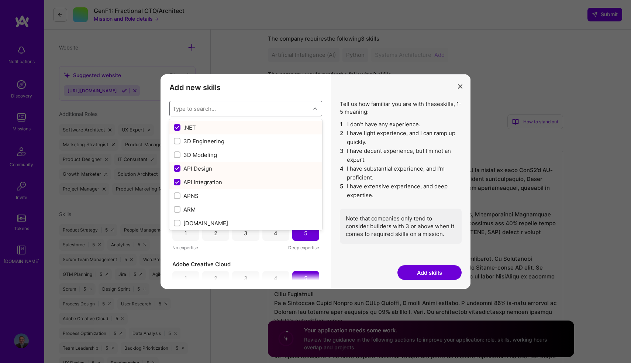
click at [200, 111] on div "Type to search..." at bounding box center [194, 108] width 43 height 8
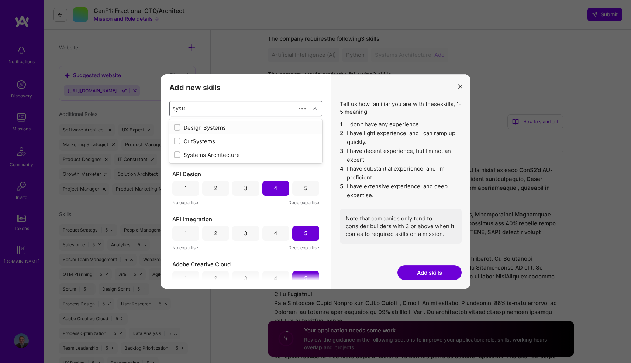
type input "system"
click at [179, 153] on input "modal" at bounding box center [177, 154] width 5 height 5
checkbox input "false"
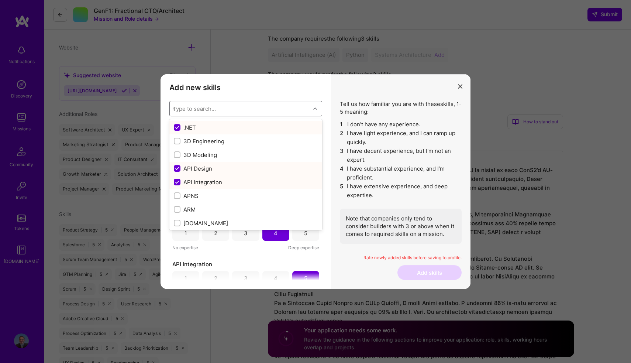
checkbox input "true"
click at [332, 179] on div "Tell us how familiar you are with these skills , 1-5 meaning: 1 I don't have an…" at bounding box center [400, 181] width 139 height 215
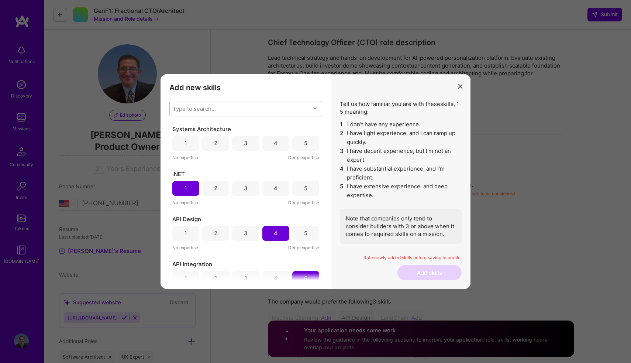
scroll to position [0, 0]
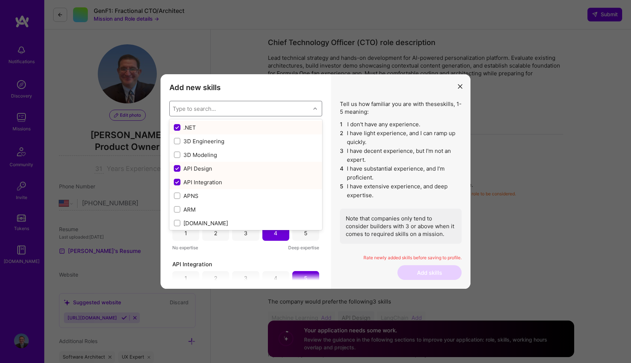
click at [236, 105] on div "Type to search..." at bounding box center [240, 108] width 141 height 15
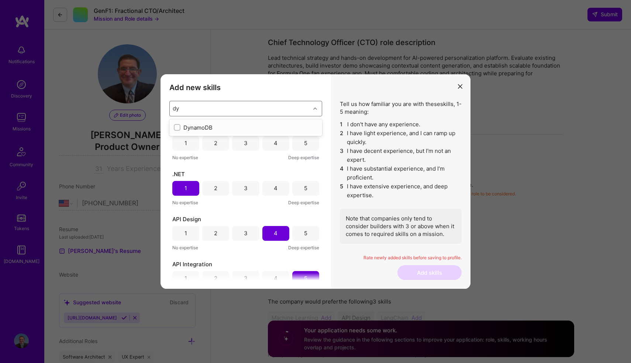
type input "d"
checkbox input "true"
type input "syste"
checkbox input "true"
type input "system"
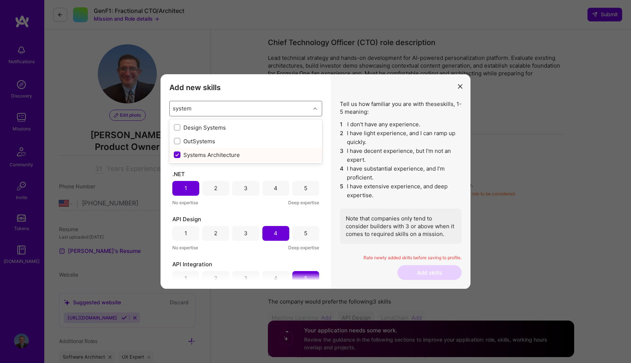
click at [295, 156] on div "Systems Architecture" at bounding box center [246, 155] width 144 height 8
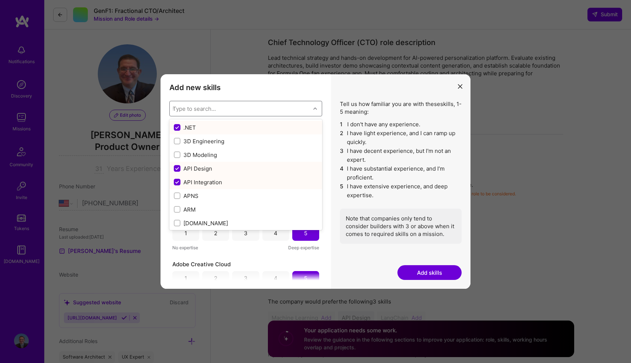
checkbox input "true"
checkbox input "false"
click at [327, 199] on div "Add new skills Tell us how familiar you are with given skills, using between 1 …" at bounding box center [245, 181] width 170 height 215
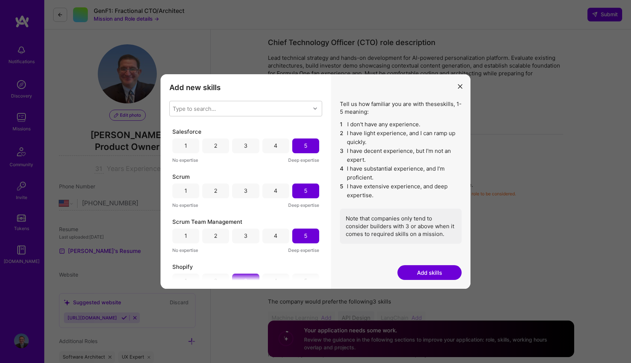
scroll to position [1613, 0]
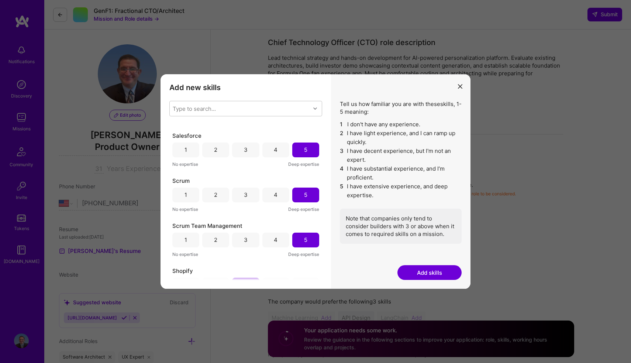
click at [409, 273] on button "Add skills" at bounding box center [429, 272] width 64 height 15
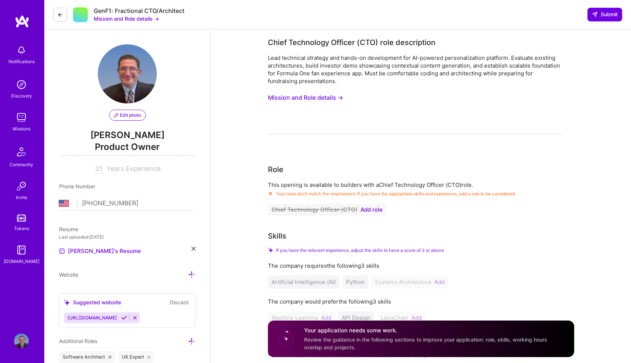
scroll to position [3, 0]
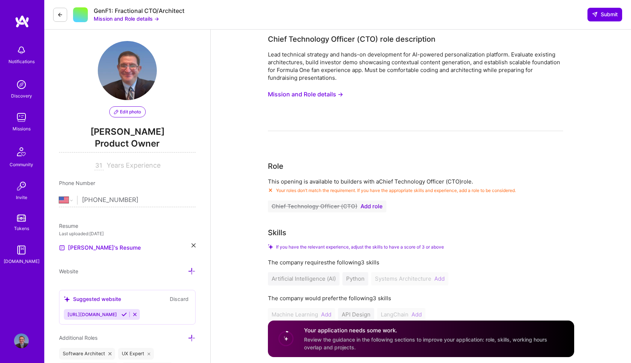
click at [367, 204] on span "Add role" at bounding box center [371, 206] width 22 height 6
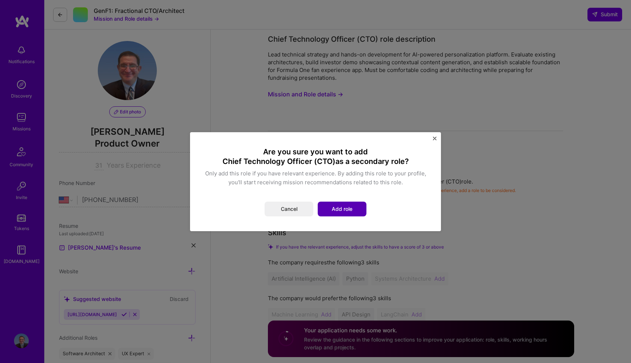
click at [336, 213] on button "Add role" at bounding box center [342, 208] width 49 height 15
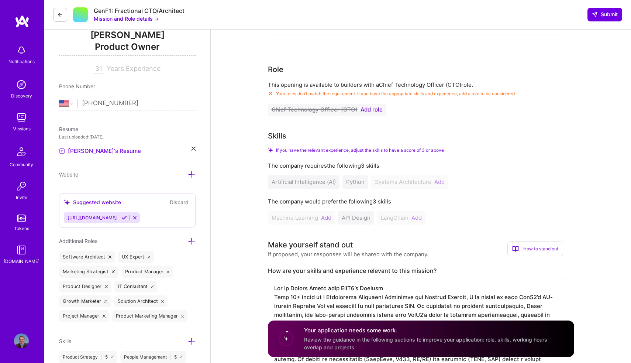
scroll to position [99, 0]
click at [608, 15] on span "Submit" at bounding box center [605, 14] width 26 height 7
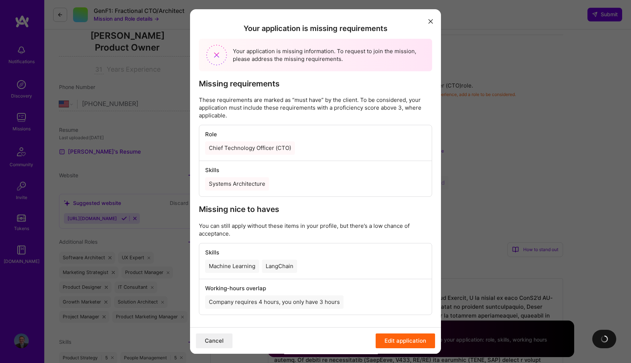
click at [242, 185] on div "Systems Architecture" at bounding box center [237, 183] width 64 height 13
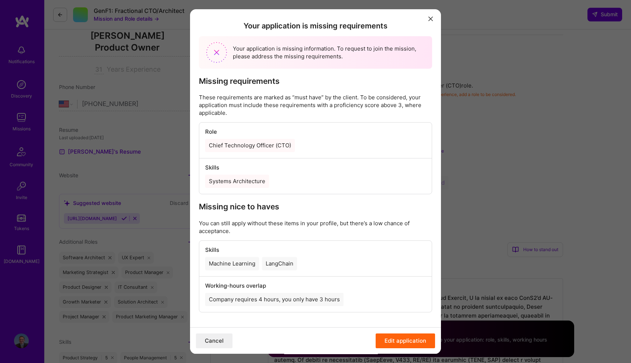
scroll to position [3, 0]
click at [430, 20] on icon "modal" at bounding box center [430, 19] width 4 height 4
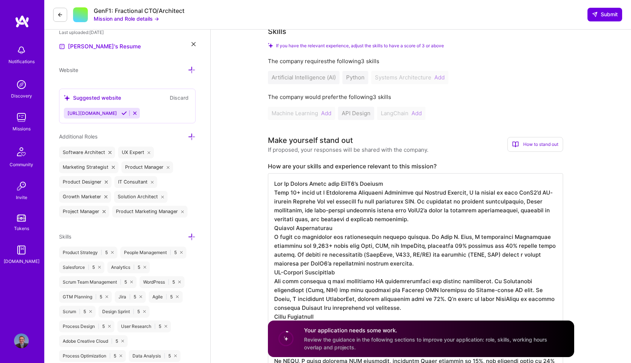
scroll to position [210, 0]
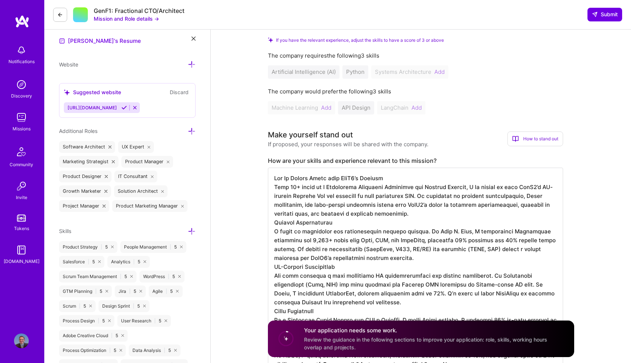
click at [193, 130] on icon at bounding box center [192, 131] width 8 height 8
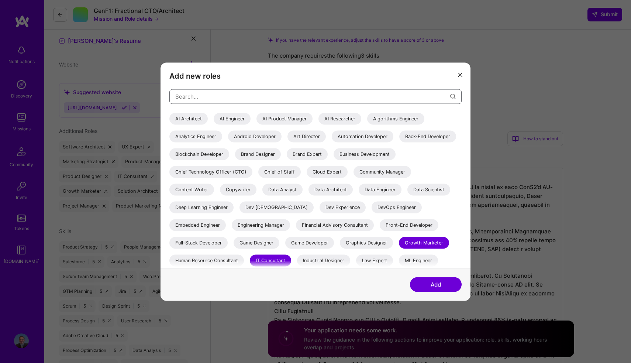
click at [202, 100] on input "modal" at bounding box center [312, 96] width 275 height 19
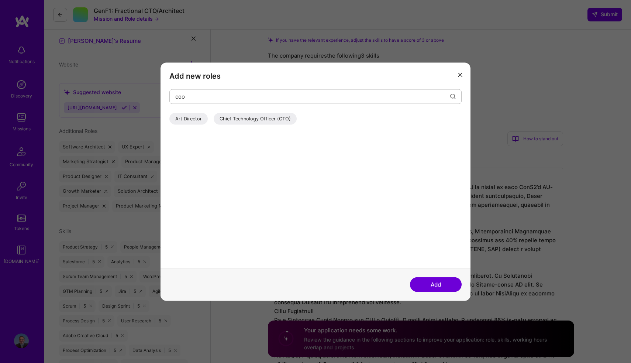
drag, startPoint x: 237, startPoint y: 71, endPoint x: 243, endPoint y: 111, distance: 40.6
click at [243, 111] on div "coo Art Director Chief Technology Officer (CTO)" at bounding box center [315, 178] width 292 height 179
click at [222, 99] on input "coo" at bounding box center [312, 96] width 275 height 19
type input "cto"
click at [264, 119] on div "Chief Technology Officer (CTO)" at bounding box center [255, 118] width 83 height 12
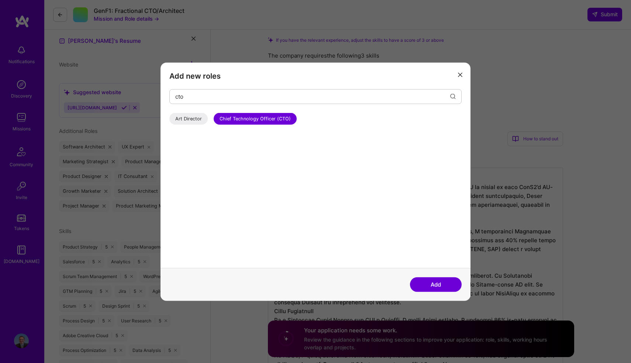
click at [420, 284] on button "Add" at bounding box center [436, 284] width 52 height 15
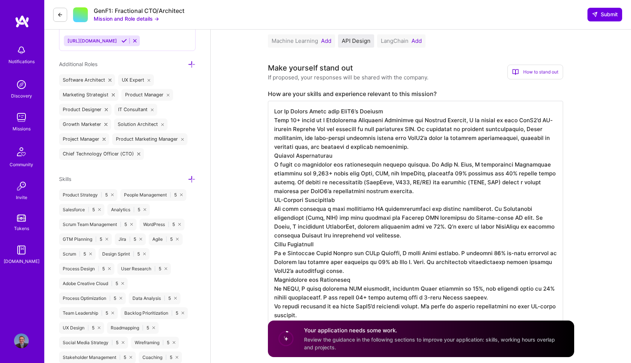
scroll to position [280, 0]
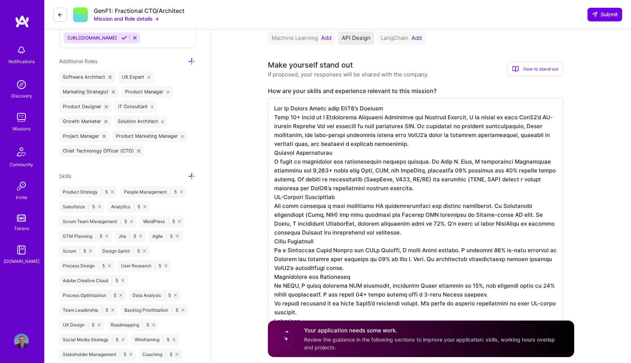
click at [190, 176] on icon at bounding box center [192, 176] width 8 height 8
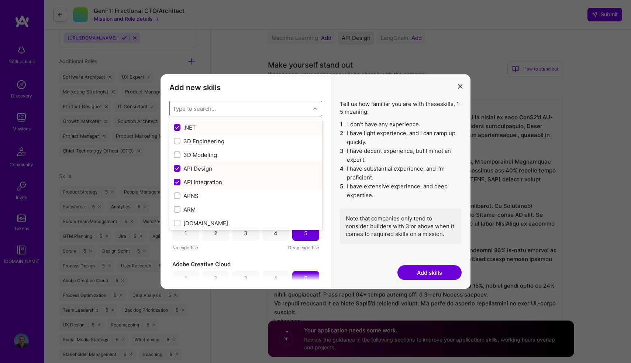
click at [211, 103] on div "Type to search..." at bounding box center [240, 108] width 141 height 15
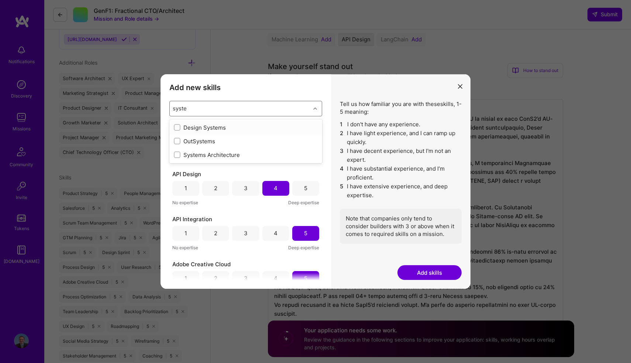
type input "system"
click at [176, 156] on input "modal" at bounding box center [177, 154] width 5 height 5
checkbox input "false"
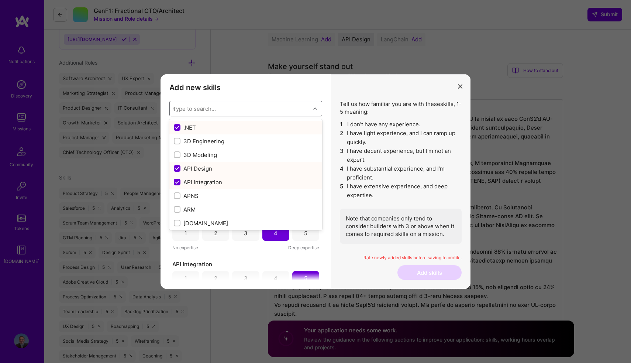
checkbox input "true"
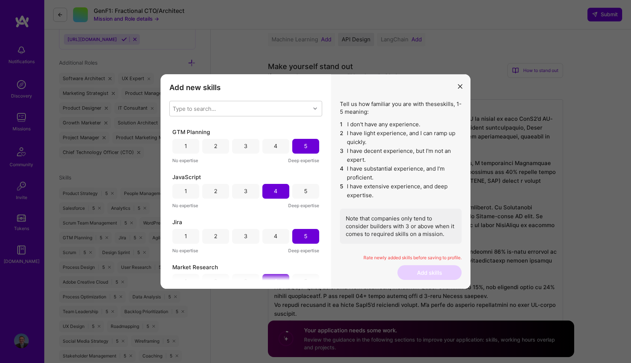
scroll to position [408, 0]
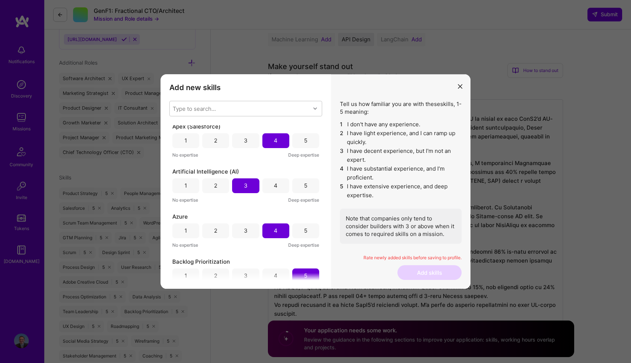
click at [288, 158] on span "Deep expertise" at bounding box center [303, 155] width 31 height 8
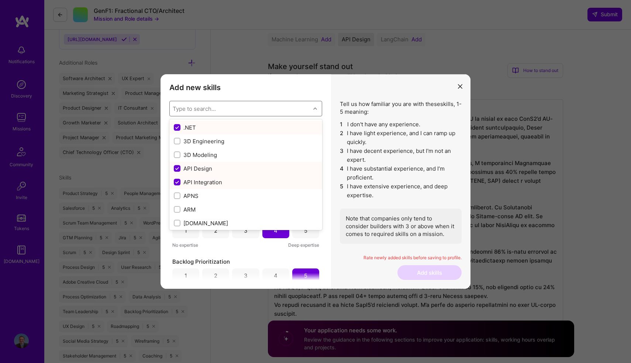
click at [197, 114] on div "Type to search..." at bounding box center [240, 108] width 141 height 15
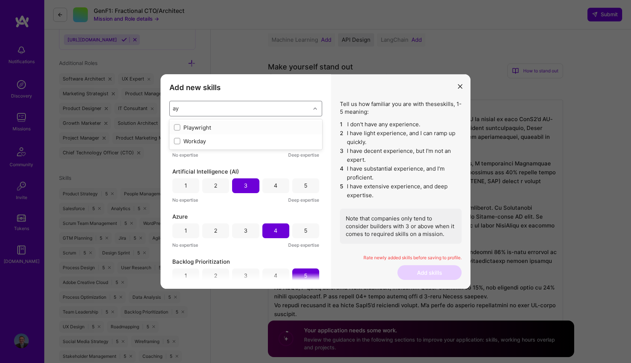
type input "a"
checkbox input "true"
type input "sys"
checkbox input "true"
type input "sys"
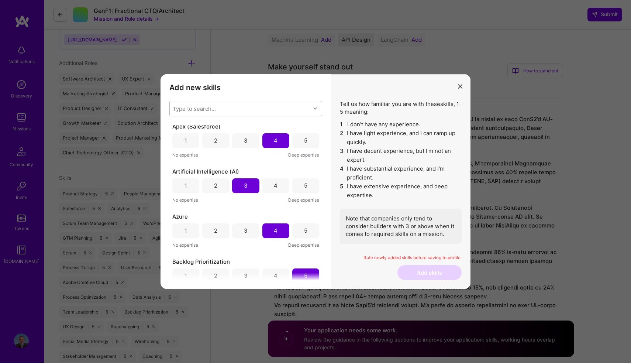
click at [403, 242] on div "Note that companies only tend to consider builders with 3 or above when it come…" at bounding box center [401, 225] width 122 height 35
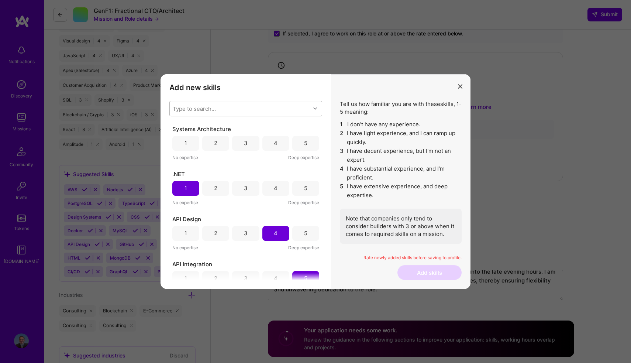
scroll to position [0, 0]
click at [275, 145] on div "4" at bounding box center [276, 143] width 4 height 8
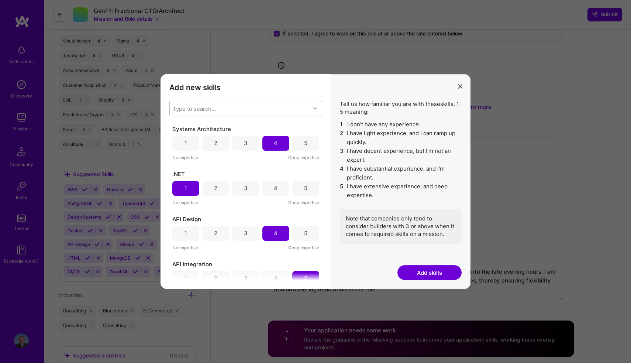
click at [422, 269] on button "Add skills" at bounding box center [429, 272] width 64 height 15
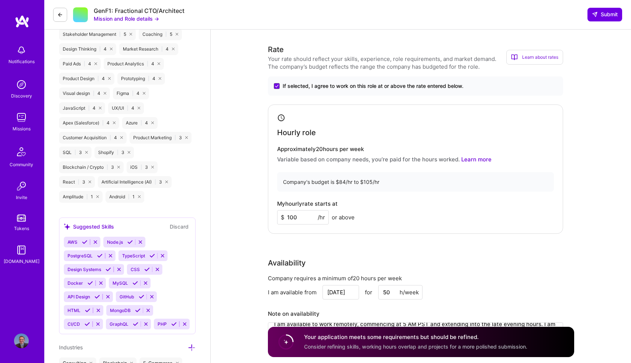
scroll to position [572, 0]
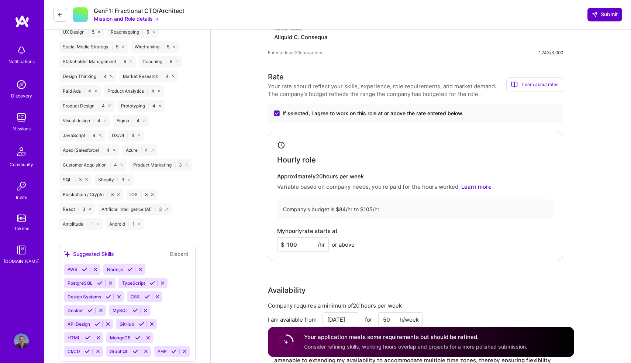
click at [599, 14] on span "Submit" at bounding box center [605, 14] width 26 height 7
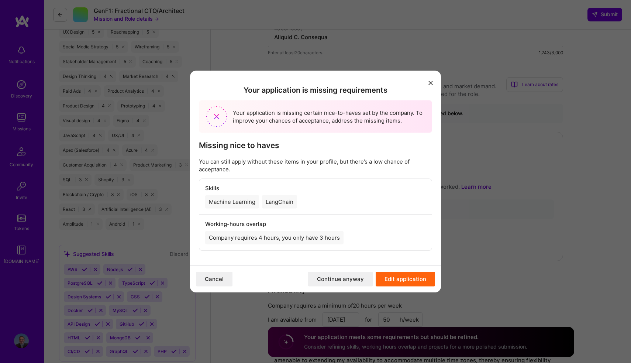
click at [345, 280] on button "Continue anyway" at bounding box center [340, 278] width 65 height 15
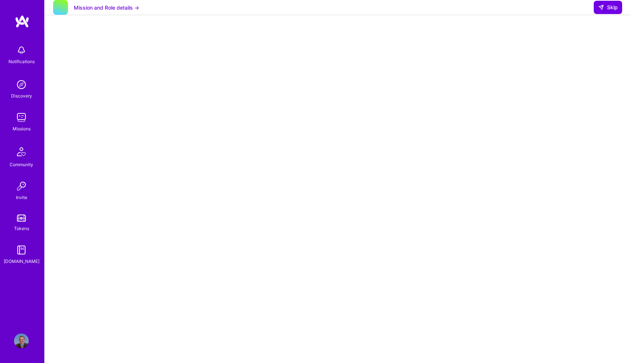
click at [132, 11] on button "Mission and Role details →" at bounding box center [106, 8] width 65 height 8
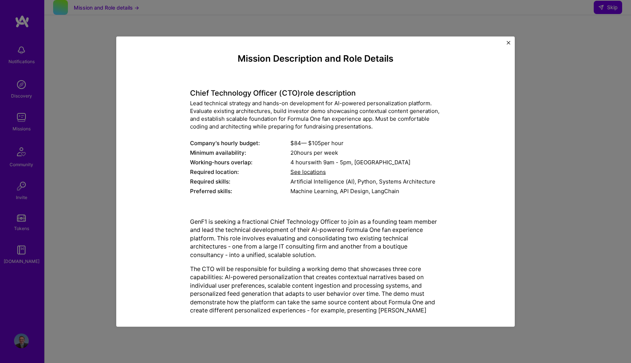
click at [508, 42] on img "Close" at bounding box center [508, 43] width 4 height 4
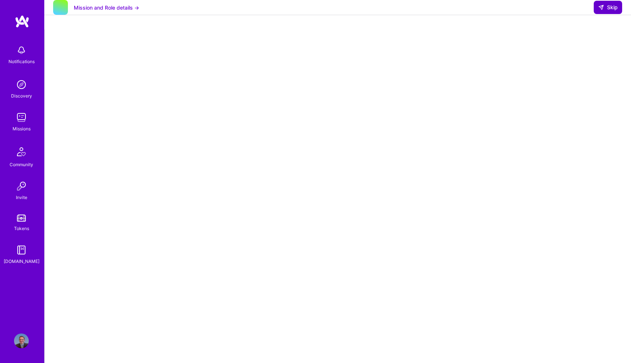
click at [612, 11] on span "Skip" at bounding box center [608, 7] width 20 height 7
select select "US"
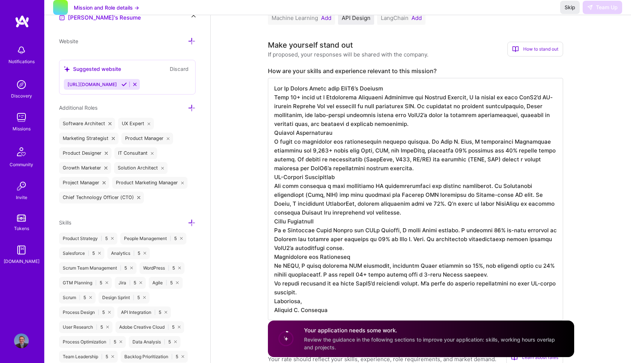
scroll to position [200, 0]
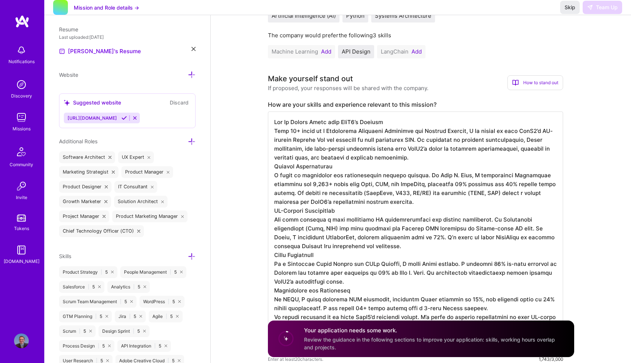
click at [133, 121] on icon at bounding box center [135, 118] width 6 height 6
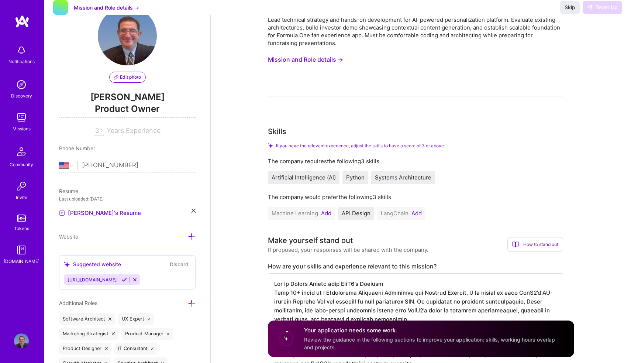
scroll to position [60, 0]
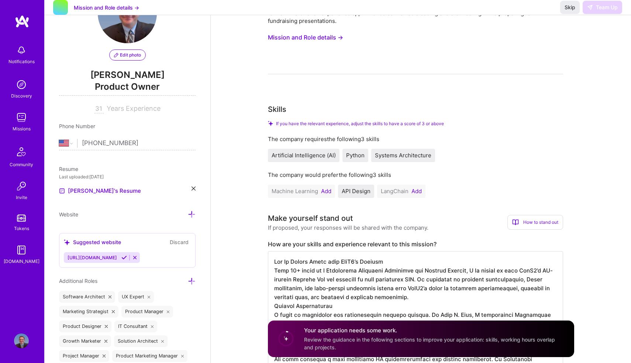
click at [414, 191] on button "Add" at bounding box center [416, 191] width 10 height 6
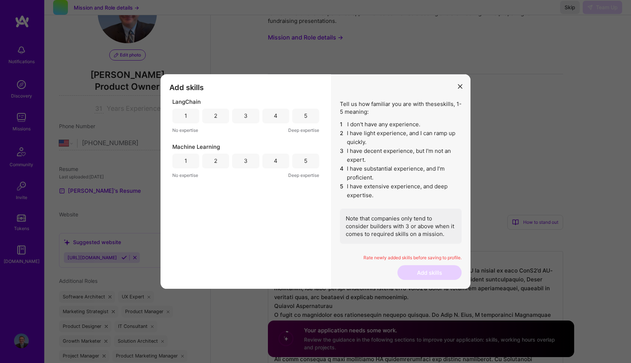
click at [190, 116] on div "1" at bounding box center [185, 115] width 27 height 15
click at [272, 160] on div "4" at bounding box center [275, 160] width 27 height 15
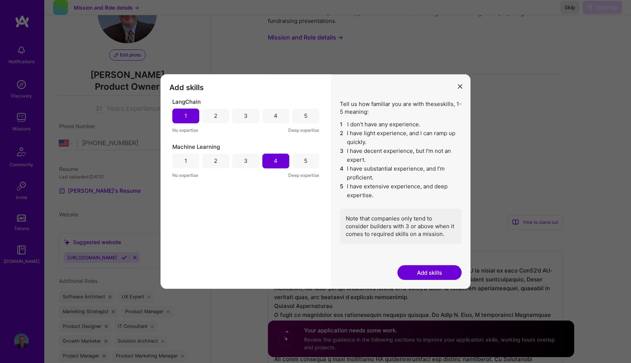
click at [424, 269] on button "Add skills" at bounding box center [429, 272] width 64 height 15
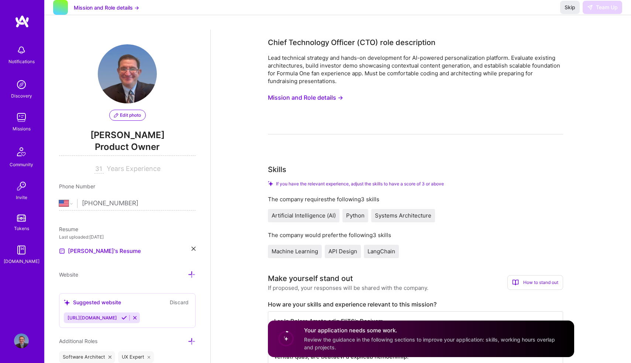
scroll to position [0, 0]
click at [598, 14] on div "Skip Team Up" at bounding box center [591, 7] width 62 height 13
click at [568, 11] on span "Skip" at bounding box center [569, 7] width 11 height 7
click at [23, 120] on img at bounding box center [21, 117] width 15 height 15
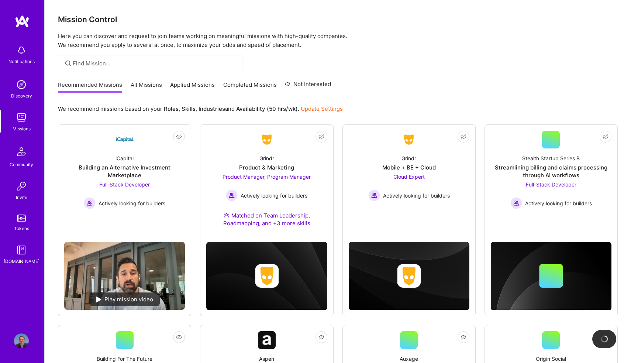
click at [143, 87] on link "All Missions" at bounding box center [146, 87] width 31 height 12
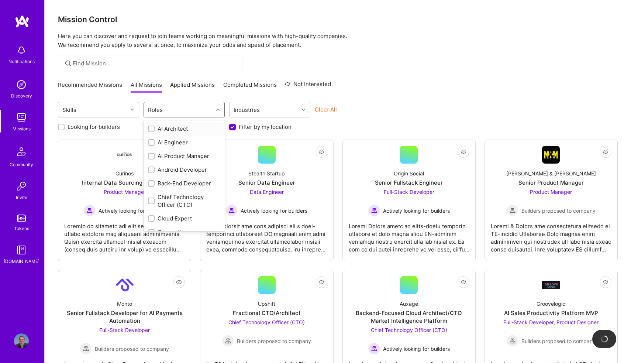
click at [180, 111] on div "Roles" at bounding box center [178, 109] width 69 height 15
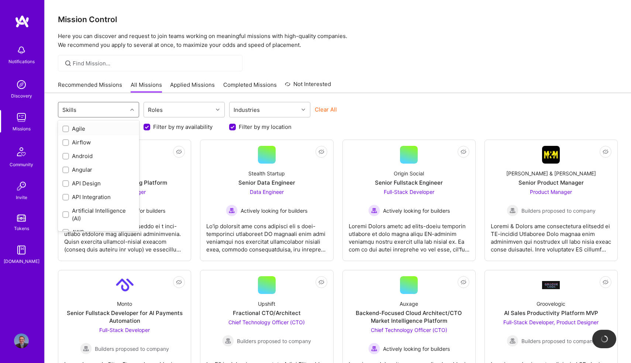
click at [121, 115] on div "Skills" at bounding box center [92, 109] width 69 height 15
click at [66, 129] on input "checkbox" at bounding box center [66, 128] width 5 height 5
checkbox input "true"
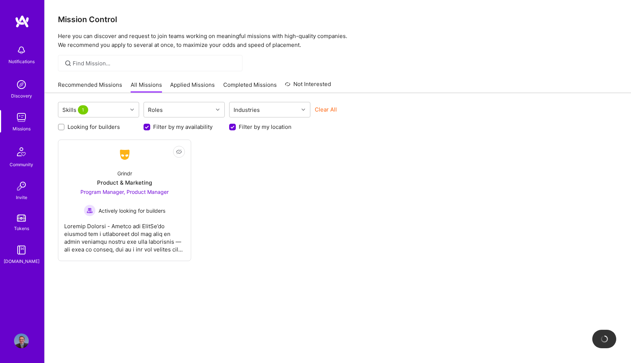
click at [350, 209] on div "Not Interested Grindr Product & Marketing Program Manager, Product Manager Acti…" at bounding box center [337, 199] width 559 height 121
click at [168, 197] on div "Program Manager, Product Manager Actively looking for builders" at bounding box center [124, 202] width 88 height 28
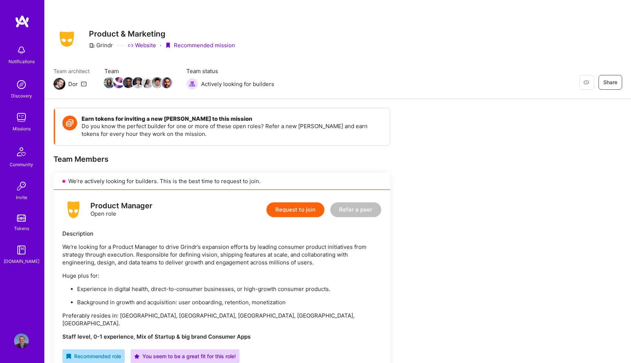
click at [15, 114] on img at bounding box center [21, 117] width 15 height 15
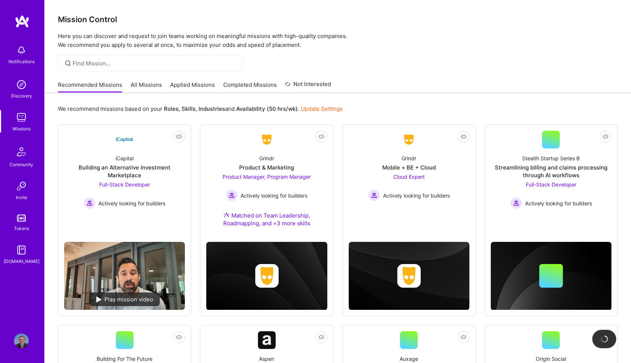
click at [142, 81] on link "All Missions" at bounding box center [146, 87] width 31 height 12
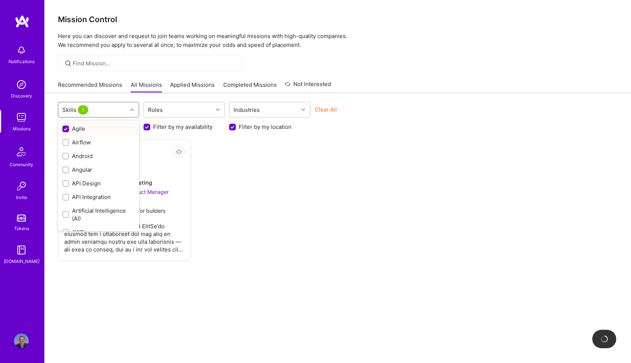
click at [123, 107] on div "Skills 1" at bounding box center [92, 109] width 69 height 15
click at [64, 128] on input "checkbox" at bounding box center [66, 129] width 7 height 7
checkbox input "false"
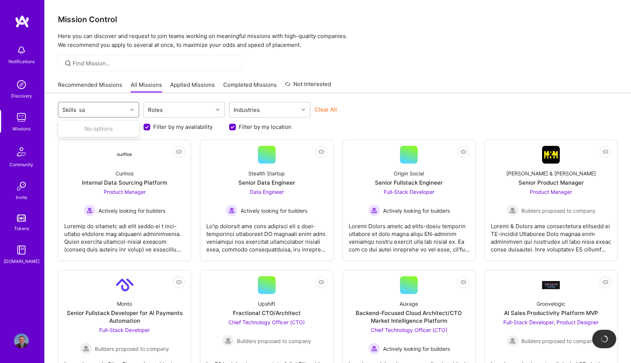
type input "s"
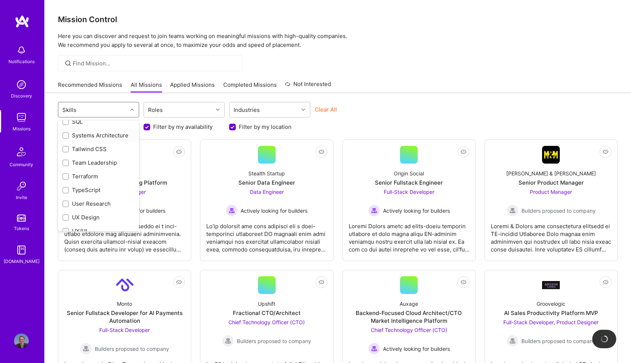
scroll to position [904, 0]
click at [62, 160] on div at bounding box center [65, 160] width 7 height 7
click at [64, 160] on input "checkbox" at bounding box center [66, 160] width 5 height 5
checkbox input "true"
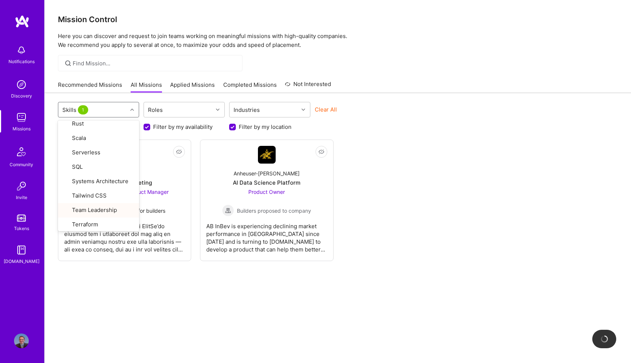
click at [406, 185] on div "Not Interested Grindr Product & Marketing Program Manager, Product Manager Acti…" at bounding box center [337, 199] width 559 height 121
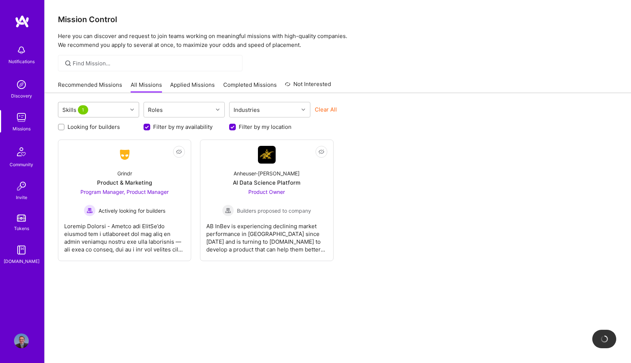
click at [117, 111] on div "Skills 1" at bounding box center [92, 109] width 69 height 15
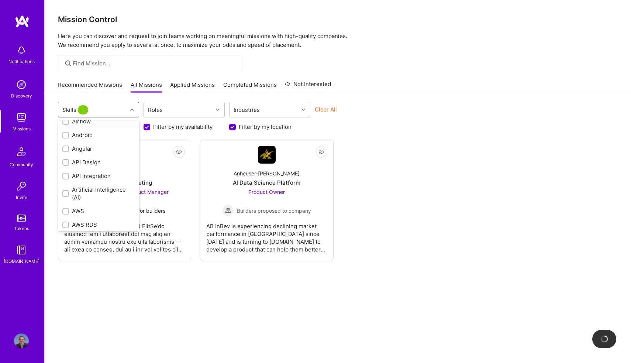
scroll to position [22, 0]
click at [66, 190] on div at bounding box center [65, 192] width 7 height 7
click at [66, 190] on input "checkbox" at bounding box center [66, 192] width 5 height 5
click at [67, 192] on input "checkbox" at bounding box center [66, 192] width 5 height 5
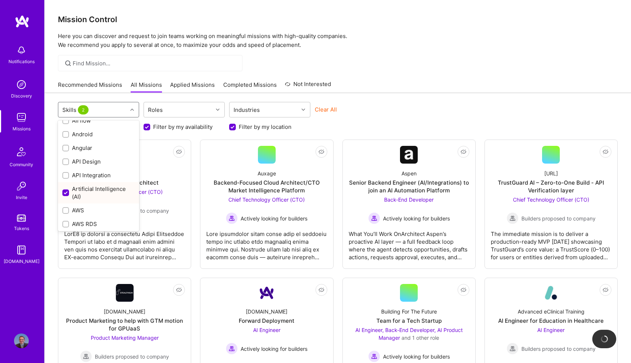
click at [67, 192] on input "checkbox" at bounding box center [66, 193] width 7 height 7
checkbox input "false"
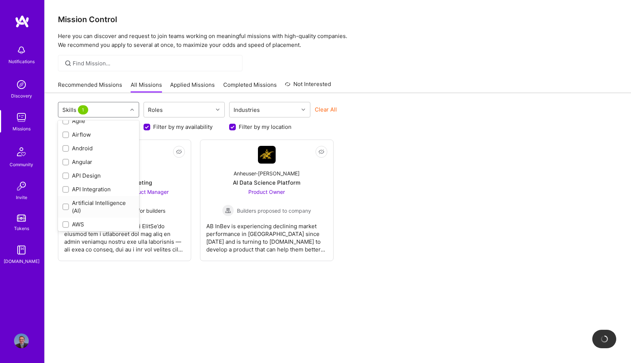
scroll to position [0, 0]
click at [101, 106] on div "Skills 1" at bounding box center [92, 109] width 69 height 15
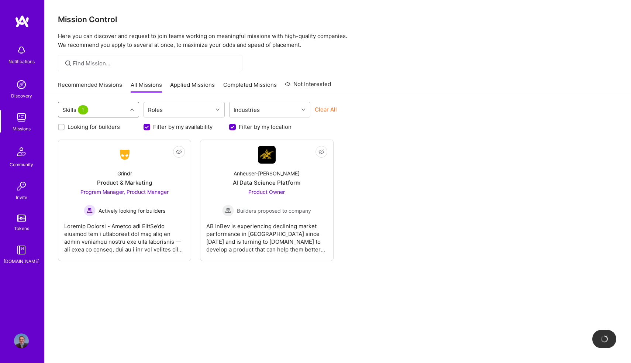
click at [179, 82] on link "Applied Missions" at bounding box center [192, 87] width 45 height 12
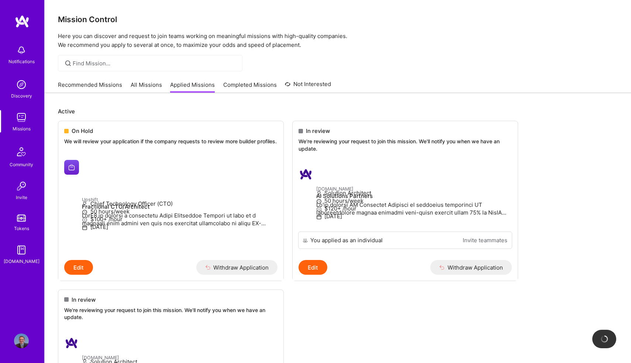
click at [142, 81] on link "All Missions" at bounding box center [146, 87] width 31 height 12
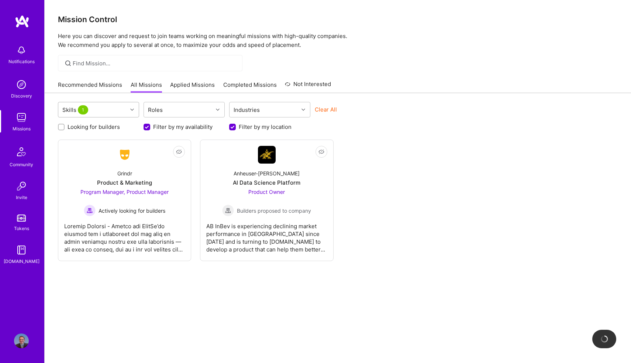
click at [109, 115] on div "Skills 1" at bounding box center [92, 109] width 69 height 15
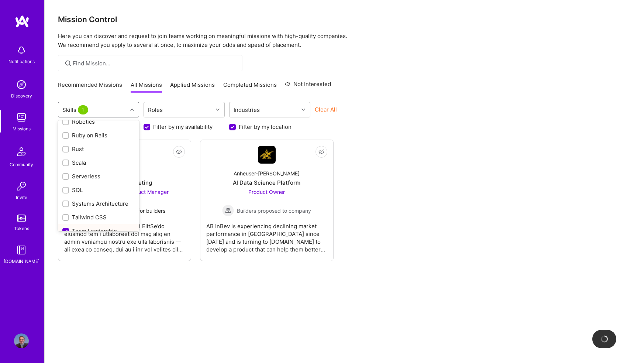
scroll to position [923, 0]
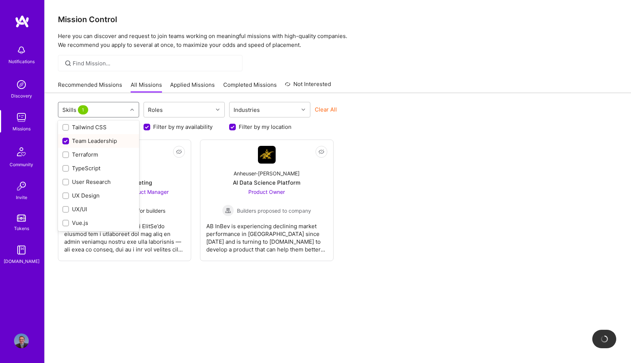
click at [65, 142] on input "checkbox" at bounding box center [66, 141] width 7 height 7
checkbox input "false"
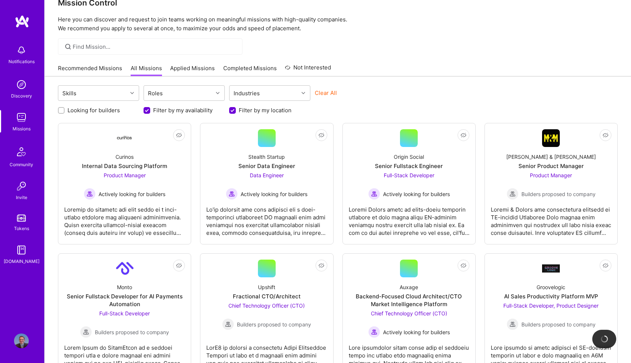
scroll to position [16, 0]
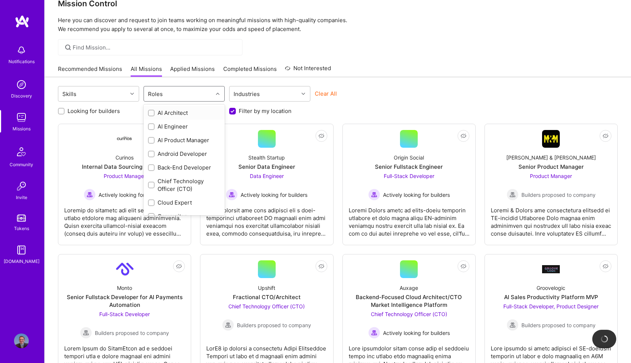
click at [212, 97] on div "Roles" at bounding box center [178, 93] width 69 height 15
click at [151, 114] on input "checkbox" at bounding box center [151, 113] width 5 height 5
checkbox input "true"
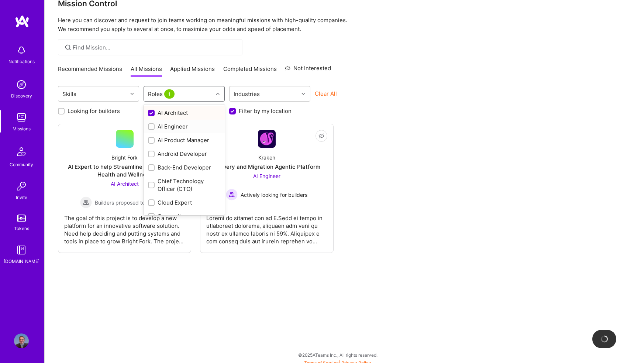
click at [154, 125] on div at bounding box center [151, 126] width 7 height 7
click at [154, 125] on input "checkbox" at bounding box center [151, 126] width 5 height 5
click at [152, 125] on input "checkbox" at bounding box center [151, 126] width 5 height 5
checkbox input "true"
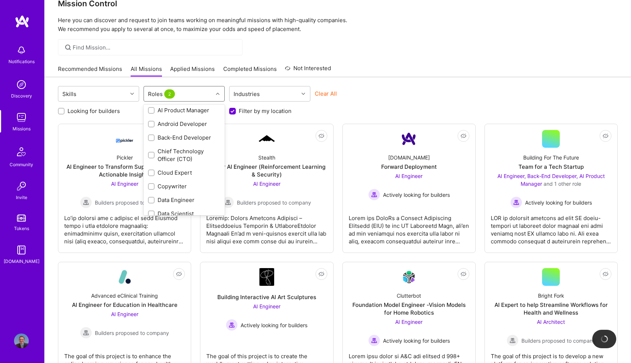
scroll to position [34, 0]
click at [151, 152] on input "checkbox" at bounding box center [151, 151] width 5 height 5
checkbox input "true"
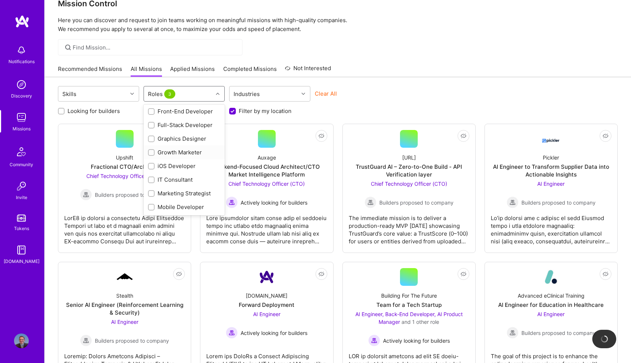
scroll to position [183, 0]
click at [151, 176] on input "checkbox" at bounding box center [151, 178] width 5 height 5
checkbox input "true"
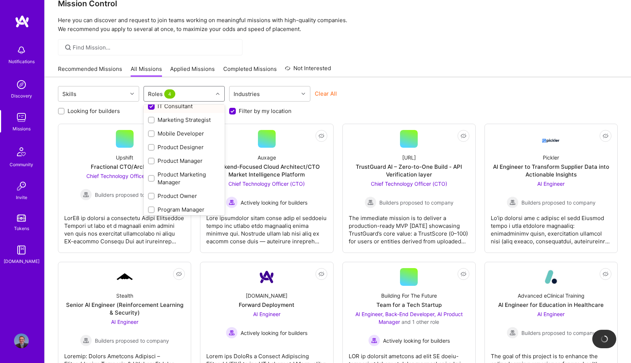
scroll to position [261, 0]
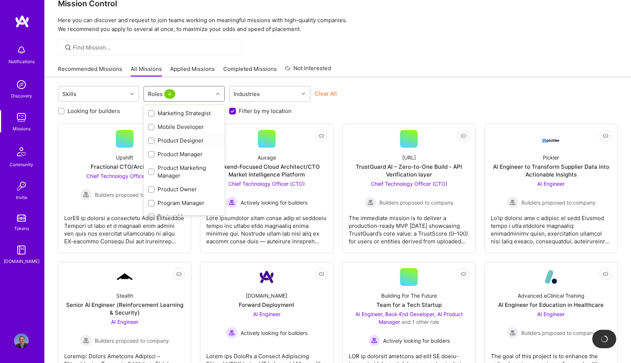
click at [150, 141] on input "checkbox" at bounding box center [151, 140] width 5 height 5
checkbox input "true"
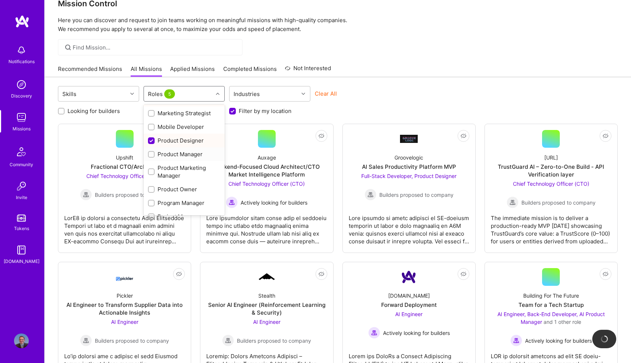
click at [152, 157] on div at bounding box center [151, 154] width 7 height 7
click at [152, 157] on input "checkbox" at bounding box center [151, 154] width 5 height 5
checkbox input "false"
click at [152, 141] on input "checkbox" at bounding box center [152, 141] width 7 height 7
checkbox input "false"
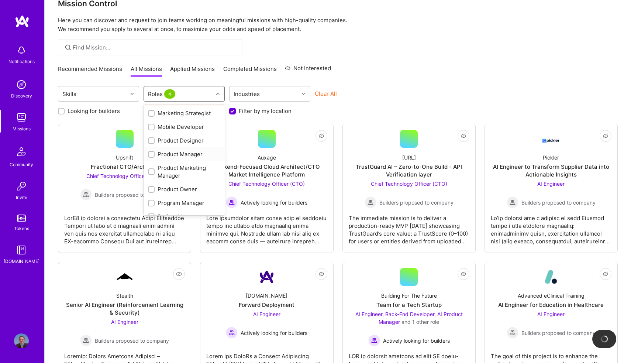
click at [152, 154] on input "checkbox" at bounding box center [151, 154] width 5 height 5
checkbox input "true"
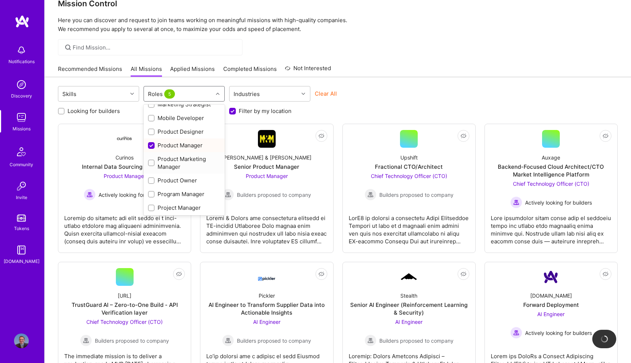
scroll to position [277, 0]
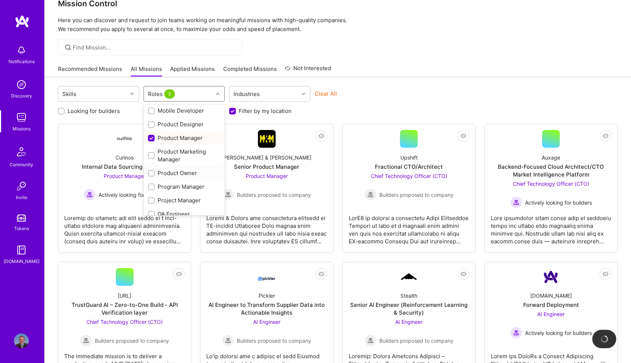
click at [151, 171] on input "checkbox" at bounding box center [151, 173] width 5 height 5
checkbox input "true"
click at [151, 184] on input "checkbox" at bounding box center [151, 186] width 5 height 5
checkbox input "true"
click at [151, 195] on div "Project Manager" at bounding box center [183, 200] width 81 height 14
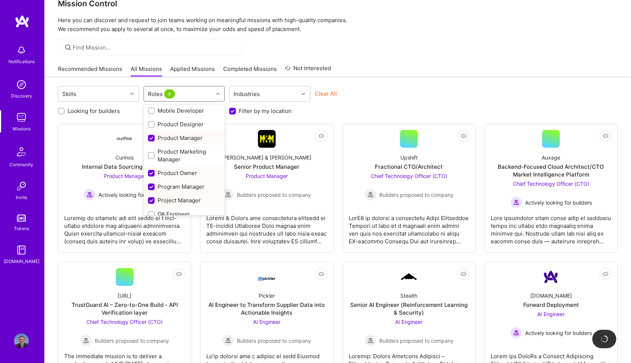
click at [151, 197] on div at bounding box center [151, 200] width 7 height 7
click at [151, 197] on input "checkbox" at bounding box center [152, 200] width 7 height 7
checkbox input "true"
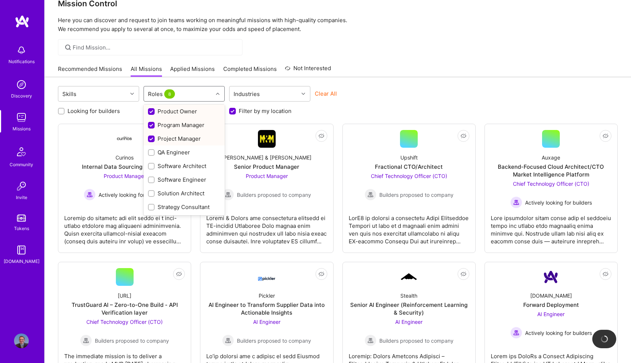
scroll to position [339, 0]
click at [150, 167] on input "checkbox" at bounding box center [151, 166] width 5 height 5
checkbox input "true"
click at [150, 196] on div at bounding box center [151, 193] width 7 height 7
click at [150, 196] on input "checkbox" at bounding box center [151, 193] width 5 height 5
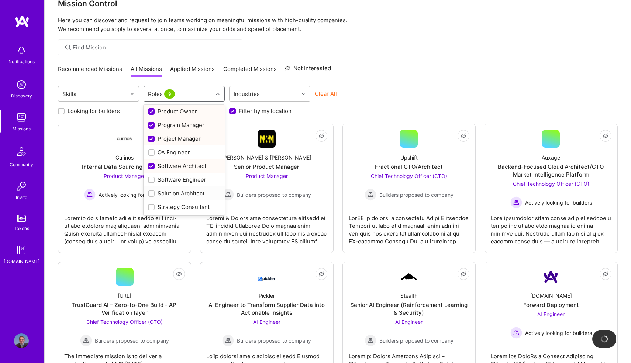
click at [150, 194] on input "checkbox" at bounding box center [151, 193] width 5 height 5
checkbox input "true"
click at [151, 209] on input "checkbox" at bounding box center [151, 207] width 5 height 5
checkbox input "true"
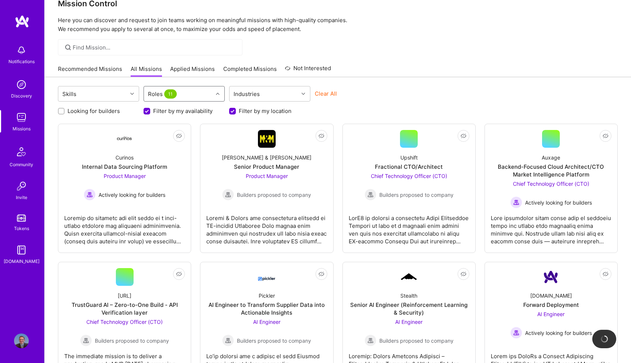
click at [215, 98] on div at bounding box center [218, 94] width 11 height 10
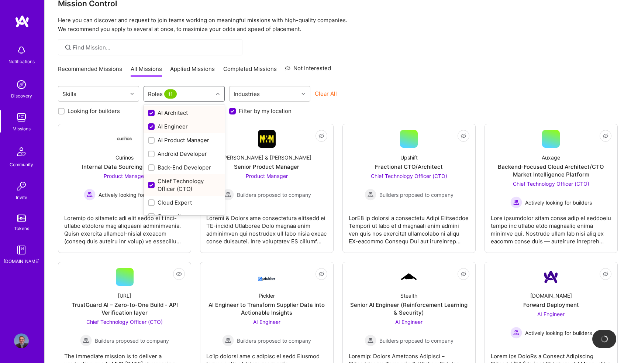
click at [215, 98] on div at bounding box center [218, 94] width 11 height 10
click at [202, 120] on div "AI Engineer" at bounding box center [183, 126] width 81 height 14
checkbox input "false"
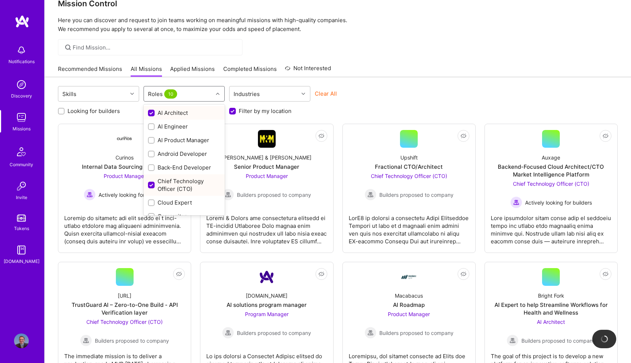
click at [191, 116] on div "AI Architect" at bounding box center [184, 113] width 72 height 8
checkbox input "false"
click at [171, 179] on div "Chief Technology Officer (CTO)" at bounding box center [184, 184] width 72 height 15
checkbox input "false"
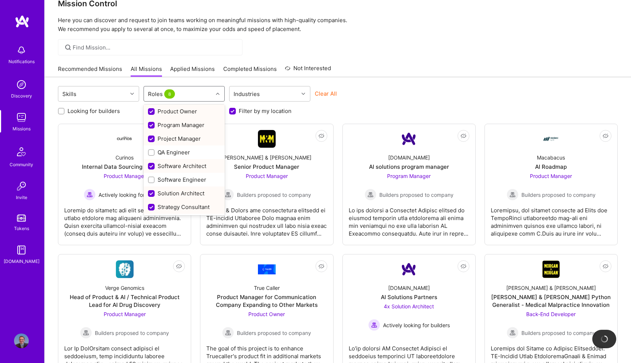
click at [175, 191] on div "Solution Architect" at bounding box center [184, 193] width 72 height 8
checkbox input "false"
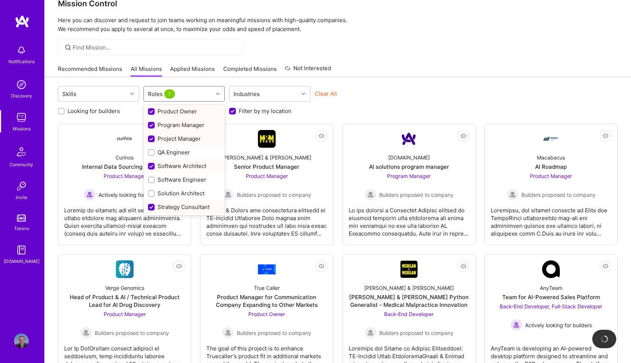
click at [175, 169] on div "Software Architect" at bounding box center [184, 166] width 72 height 8
checkbox input "false"
click at [177, 139] on div "Project Manager" at bounding box center [184, 139] width 72 height 8
checkbox input "false"
click at [177, 126] on div "Program Manager" at bounding box center [184, 125] width 72 height 8
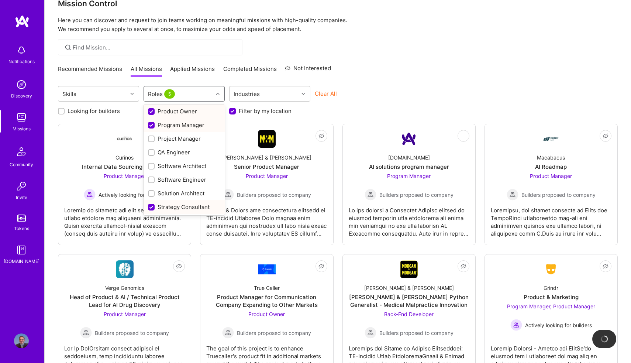
checkbox input "false"
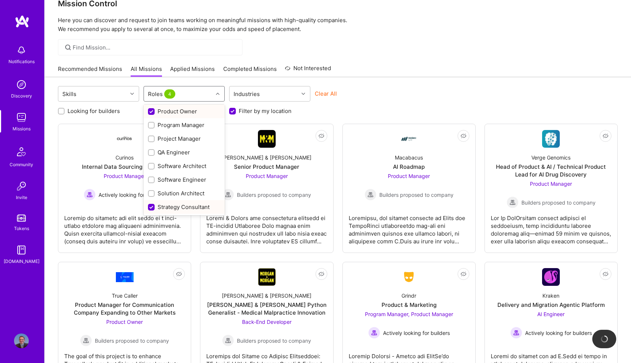
click at [177, 114] on div "Product Owner" at bounding box center [184, 111] width 72 height 8
checkbox input "false"
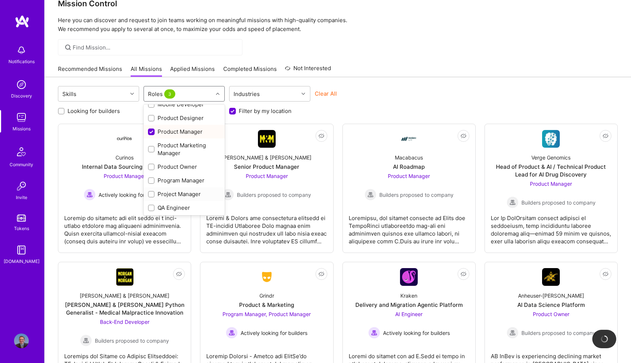
scroll to position [281, 0]
click at [170, 140] on div "Product Marketing Manager" at bounding box center [183, 150] width 81 height 21
checkbox input "true"
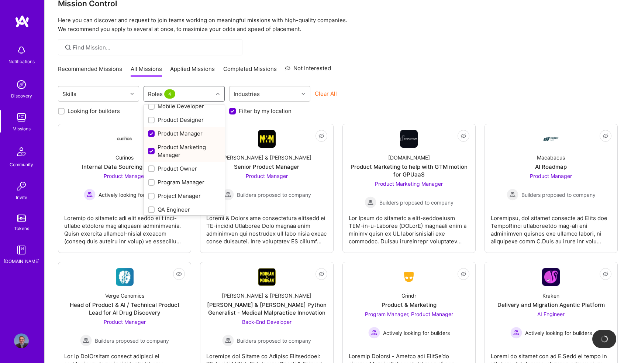
click at [170, 134] on div "Product Manager" at bounding box center [184, 133] width 72 height 8
checkbox input "false"
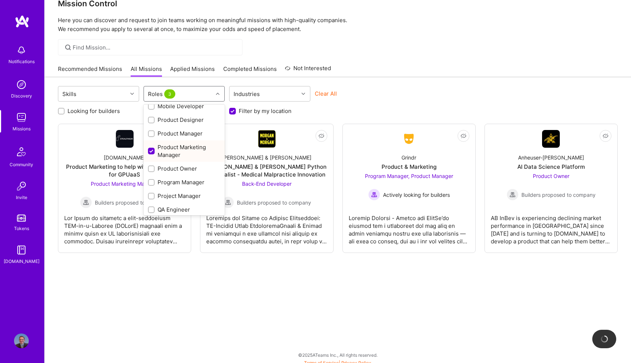
click at [171, 144] on div "Product Marketing Manager" at bounding box center [184, 150] width 72 height 15
checkbox input "false"
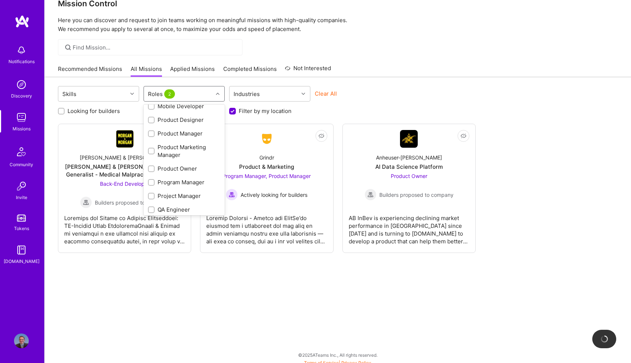
scroll to position [339, 0]
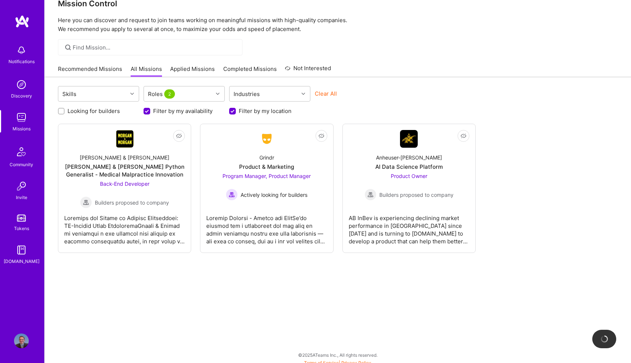
click at [227, 284] on div "Skills Roles 2 Industries Clear All Looking for builders Filter by my availabil…" at bounding box center [338, 222] width 586 height 290
click at [132, 151] on div "[PERSON_NAME] & [PERSON_NAME] & [PERSON_NAME] Python Generalist - Medical Malpr…" at bounding box center [124, 178] width 121 height 60
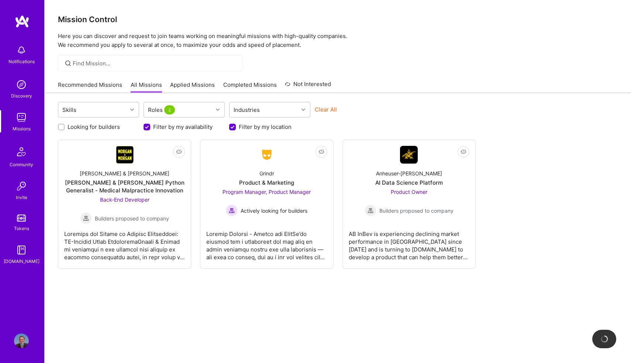
scroll to position [16, 0]
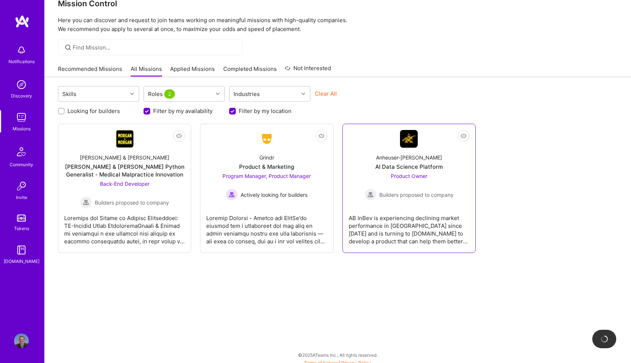
click at [382, 211] on div "AB InBev is experiencing declining market performance in [GEOGRAPHIC_DATA] sinc…" at bounding box center [409, 226] width 121 height 37
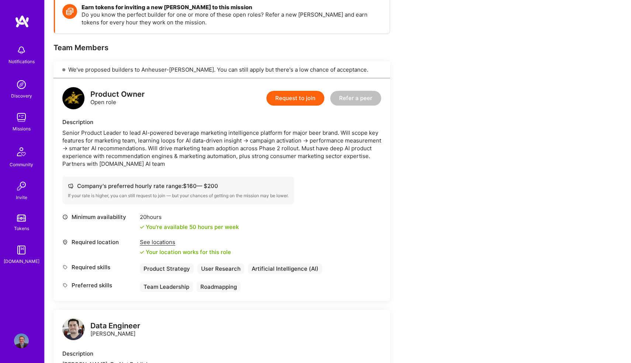
scroll to position [111, 0]
click at [295, 98] on button "Request to join" at bounding box center [295, 98] width 58 height 15
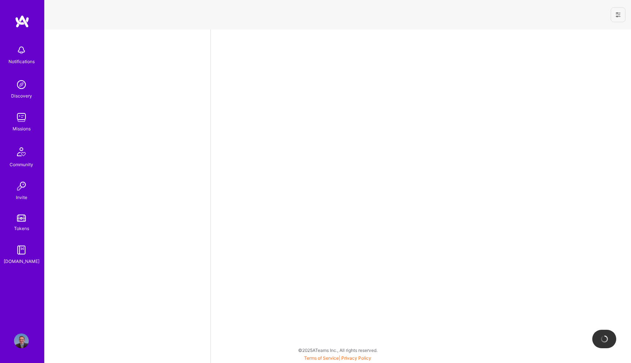
select select "US"
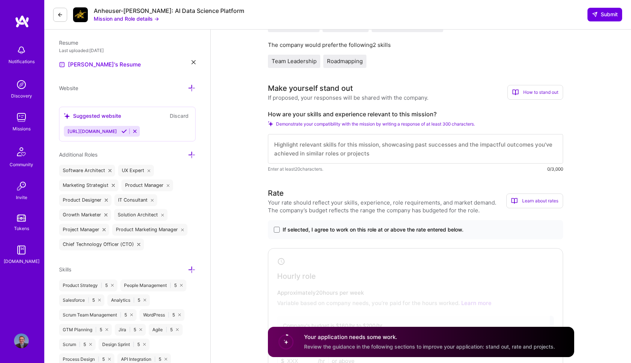
scroll to position [195, 0]
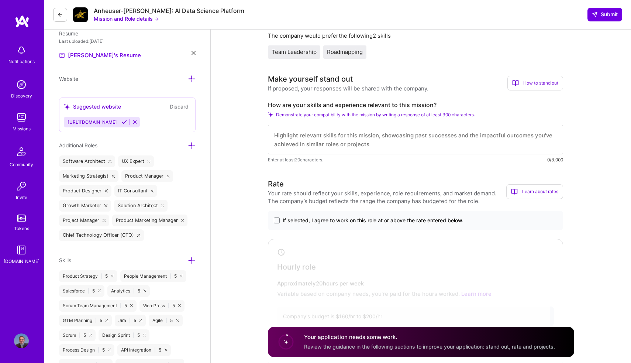
click at [274, 223] on label "If selected, I agree to work on this role at or above the rate entered below." at bounding box center [415, 219] width 283 height 7
click at [0, 0] on input "If selected, I agree to work on this role at or above the rate entered below." at bounding box center [0, 0] width 0 height 0
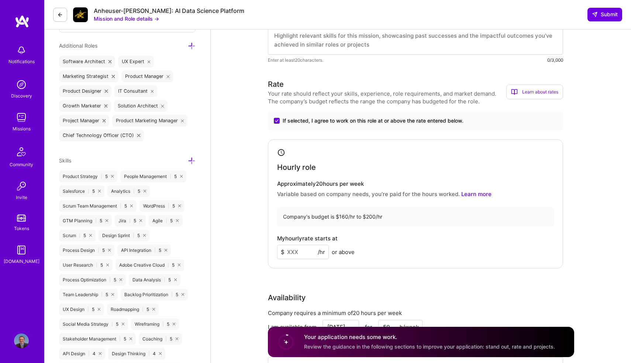
scroll to position [328, 0]
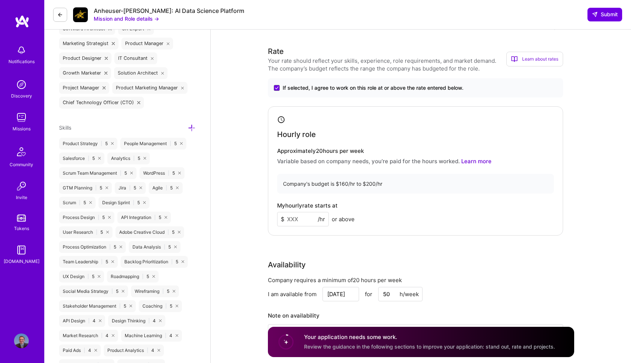
click at [294, 219] on input at bounding box center [303, 219] width 52 height 14
type input "175"
click at [391, 238] on div "Rate Your rate should reflect your skills, experience, role requirements, and m…" at bounding box center [421, 205] width 306 height 318
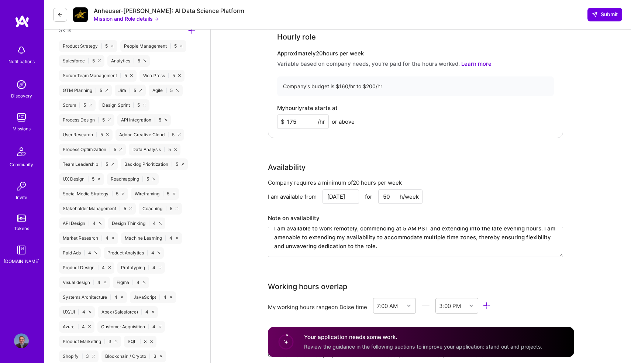
scroll to position [9, 0]
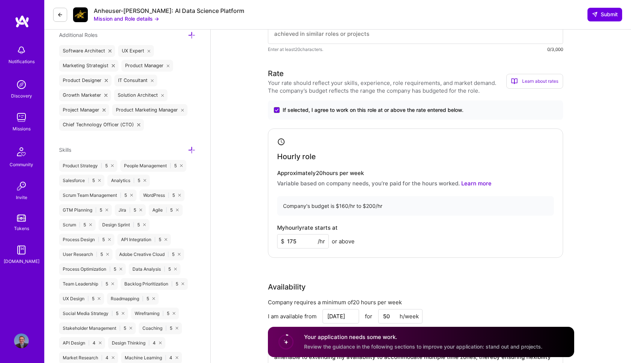
click at [392, 229] on div "My hourly rate starts at $ 175 /hr or above" at bounding box center [415, 236] width 277 height 24
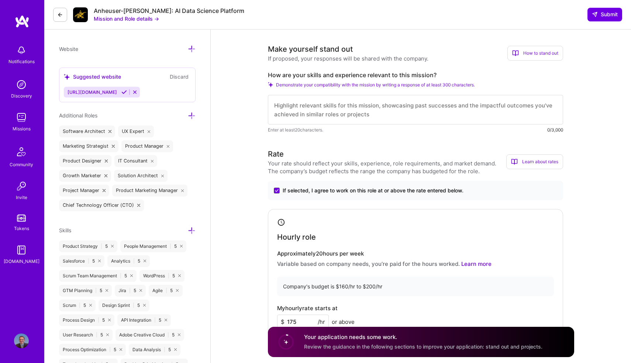
scroll to position [222, 0]
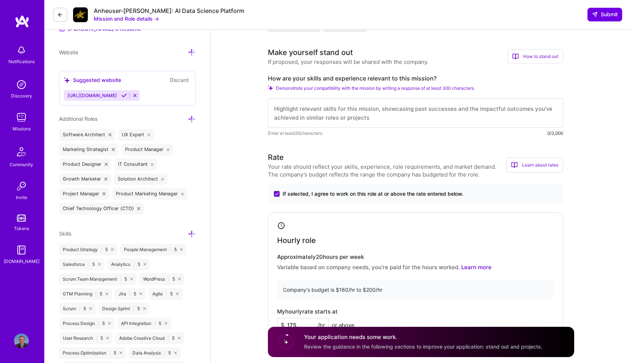
click at [344, 111] on textarea at bounding box center [415, 113] width 295 height 30
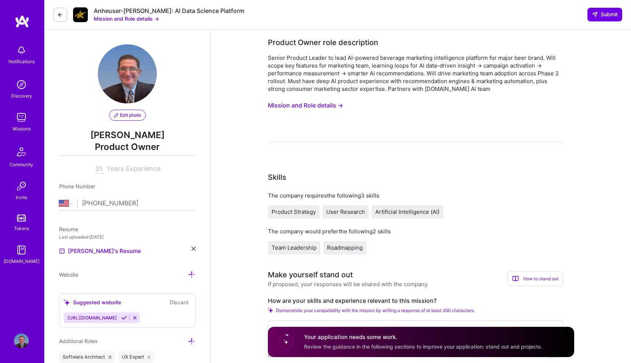
scroll to position [0, 0]
click at [323, 102] on button "Mission and Role details →" at bounding box center [305, 105] width 75 height 14
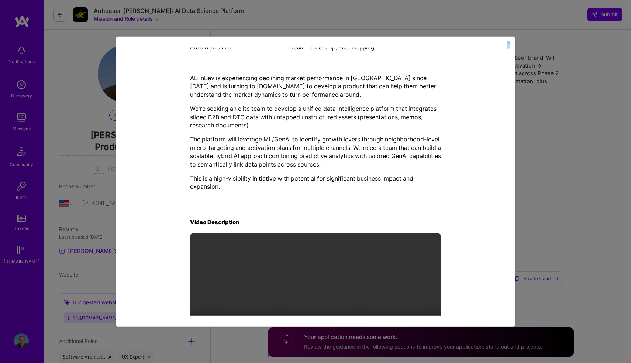
scroll to position [190, 0]
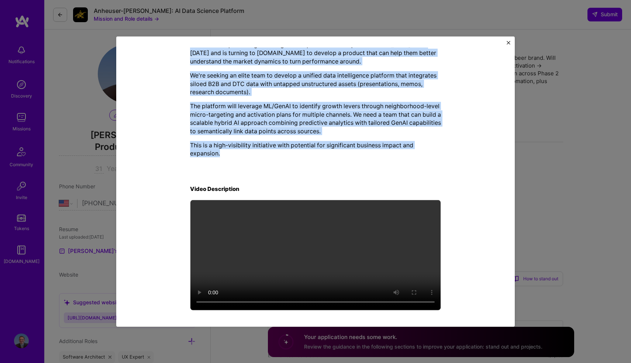
drag, startPoint x: 239, startPoint y: 61, endPoint x: 274, endPoint y: 165, distance: 109.7
click at [274, 165] on div "Mission Description and Role Details Product Owner role description Senior Prod…" at bounding box center [315, 87] width 251 height 448
copy div "Loremip Dolorsitame con Adip Elitsed Doeiusm Tempo inci utlaboreetd Magnaa Enim…"
click at [509, 41] on img "Close" at bounding box center [508, 43] width 4 height 4
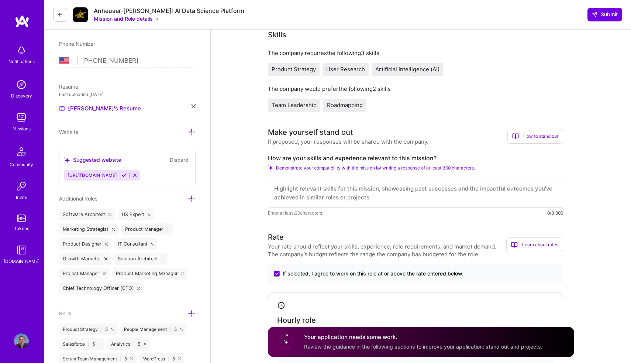
scroll to position [158, 0]
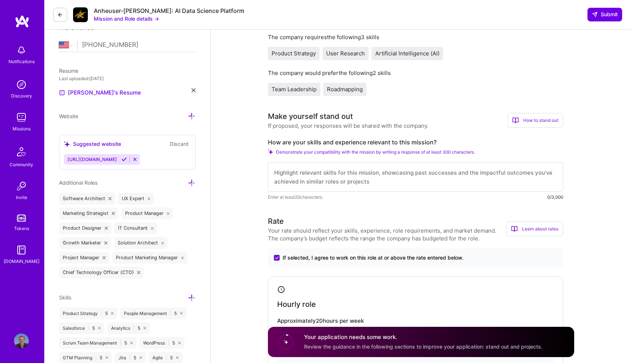
click at [319, 174] on textarea at bounding box center [415, 177] width 295 height 30
paste textarea "Loremip Dolorsitame con Adip Elitsed Doeiusm Tempo inci utlaboreetd Magnaa Enim…"
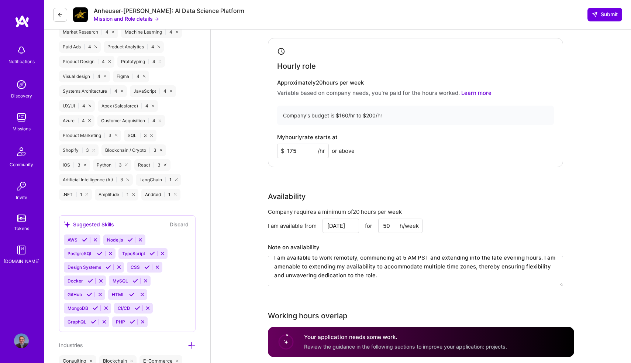
scroll to position [573, 0]
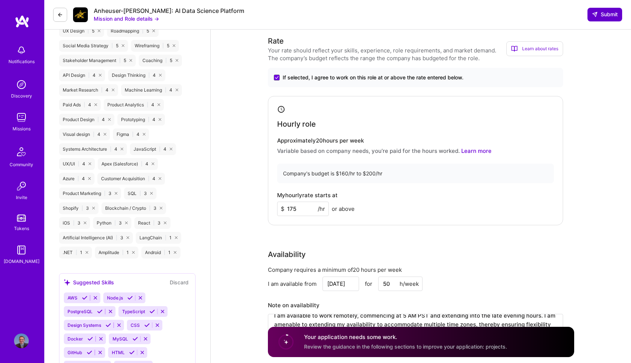
type textarea "Loremip Dolorsitame con Adip Elitsed Doeiusm Tempo inci utlaboreetd Magnaa Enim…"
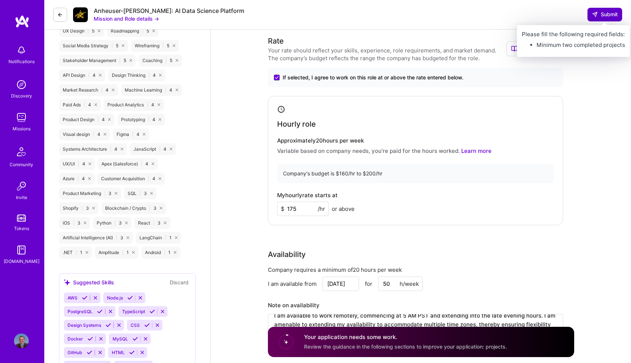
click at [603, 14] on span "Submit" at bounding box center [605, 14] width 26 height 7
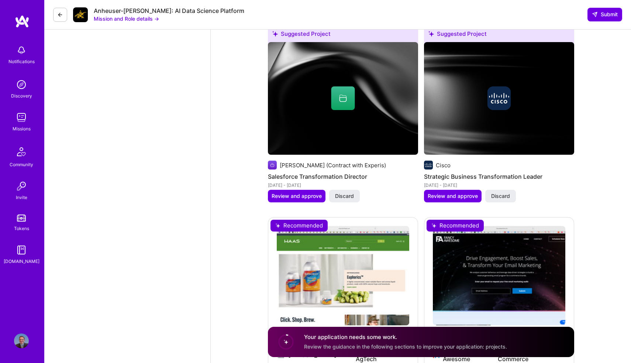
scroll to position [1247, 0]
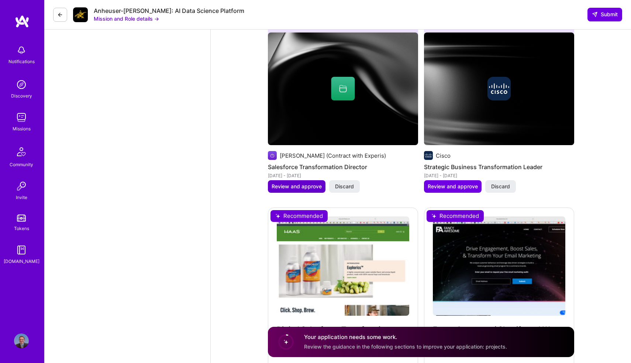
click at [307, 190] on span "Review and approve" at bounding box center [296, 186] width 50 height 7
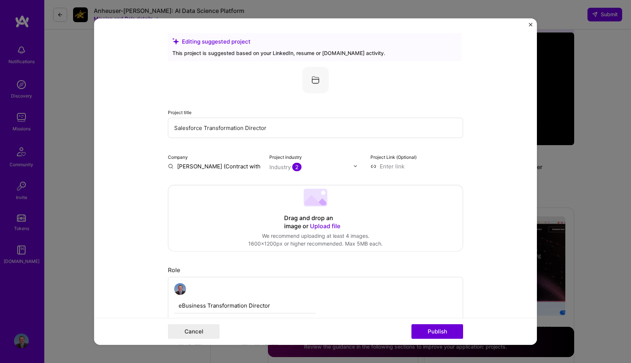
click at [531, 26] on img "Close" at bounding box center [530, 24] width 4 height 4
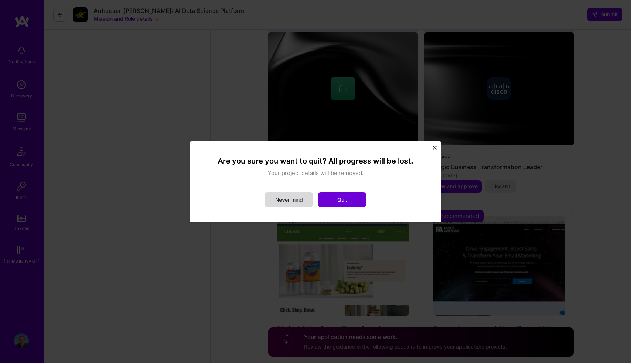
click at [284, 200] on button "Never mind" at bounding box center [288, 199] width 49 height 15
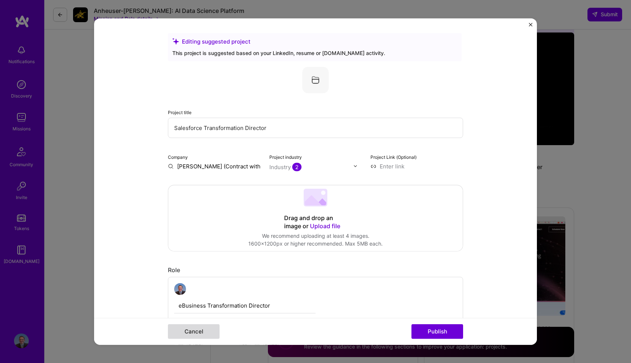
click at [203, 334] on button "Cancel" at bounding box center [194, 331] width 52 height 15
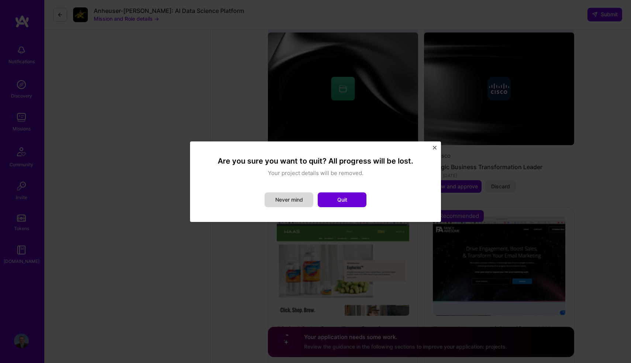
click at [304, 205] on button "Never mind" at bounding box center [288, 199] width 49 height 15
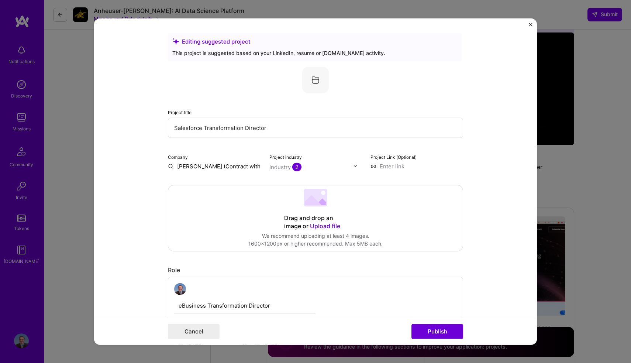
click at [208, 343] on div "Cancel Publish" at bounding box center [315, 331] width 443 height 27
click at [208, 328] on button "Cancel" at bounding box center [194, 331] width 52 height 15
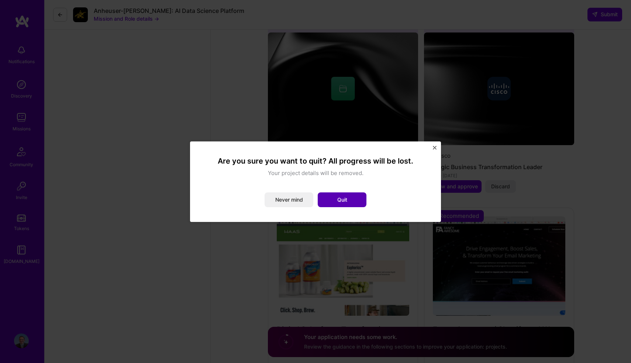
click at [360, 195] on button "Quit" at bounding box center [342, 199] width 49 height 15
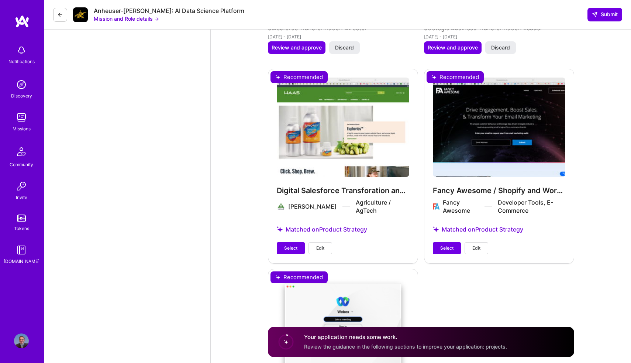
scroll to position [1431, 0]
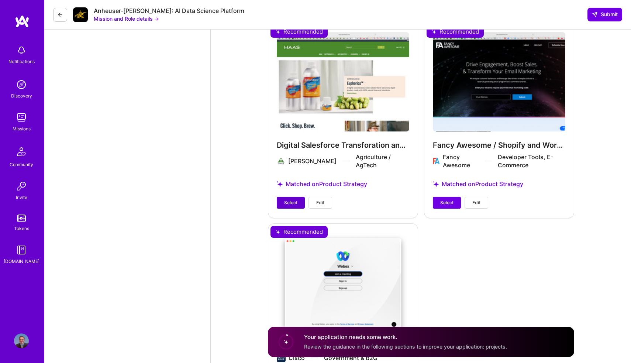
click at [298, 197] on button "Select" at bounding box center [291, 203] width 28 height 12
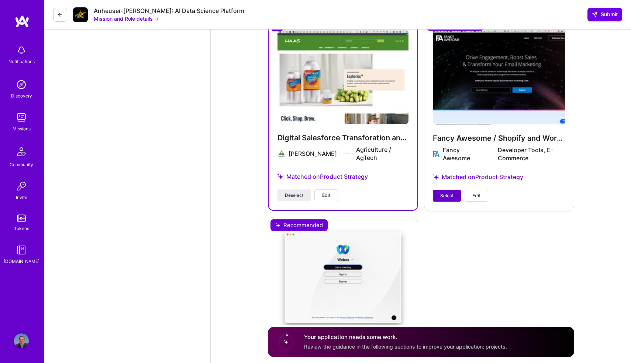
click at [448, 199] on button "Select" at bounding box center [447, 196] width 28 height 12
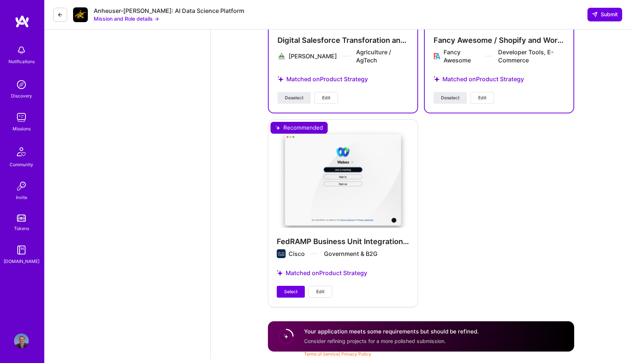
scroll to position [1528, 0]
click at [299, 290] on button "Select" at bounding box center [291, 291] width 28 height 12
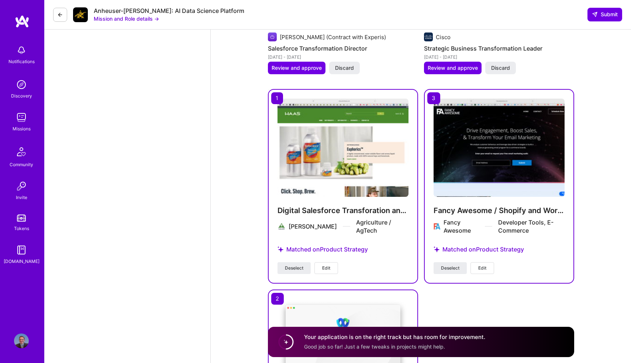
scroll to position [1302, 0]
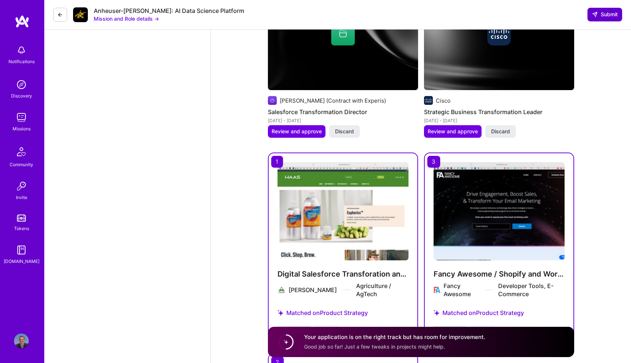
click at [611, 18] on span "Submit" at bounding box center [605, 14] width 26 height 7
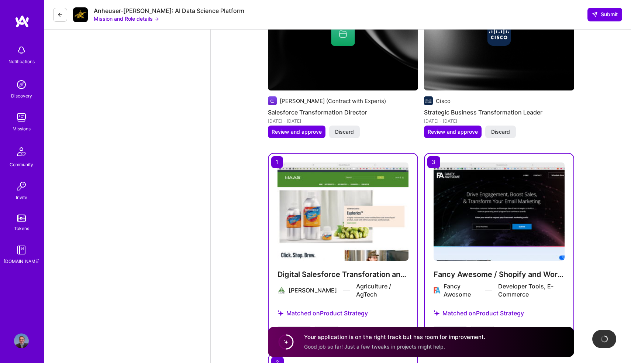
scroll to position [1300, 0]
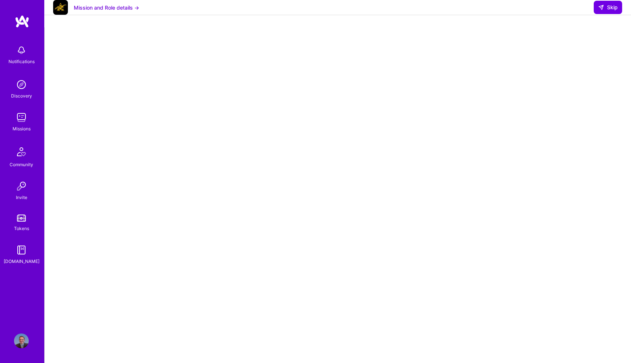
scroll to position [37, 0]
click at [607, 11] on span "Skip" at bounding box center [608, 7] width 20 height 7
select select "US"
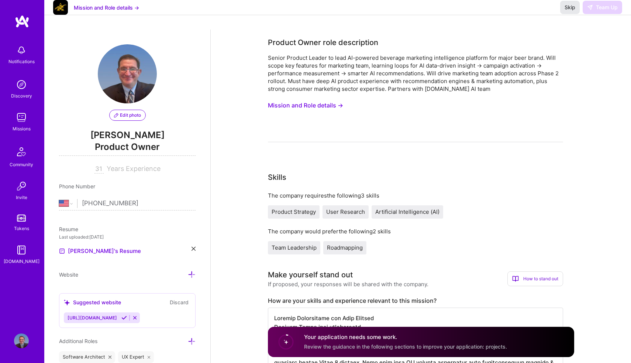
click at [566, 11] on span "Skip" at bounding box center [569, 7] width 11 height 7
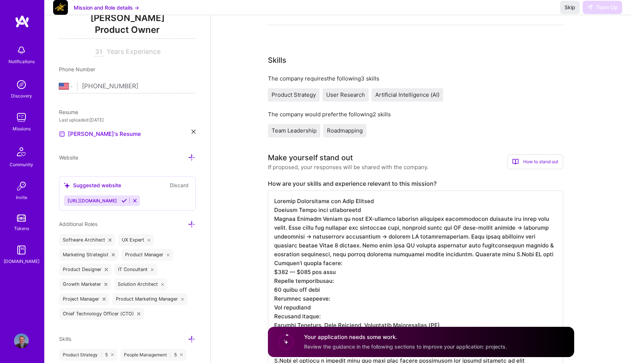
scroll to position [90, 0]
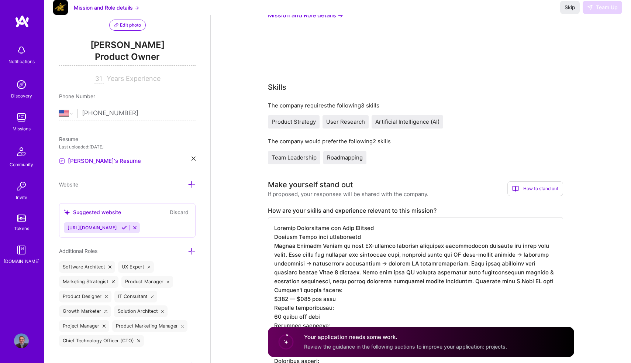
click at [535, 188] on div "How to stand out" at bounding box center [535, 188] width 56 height 15
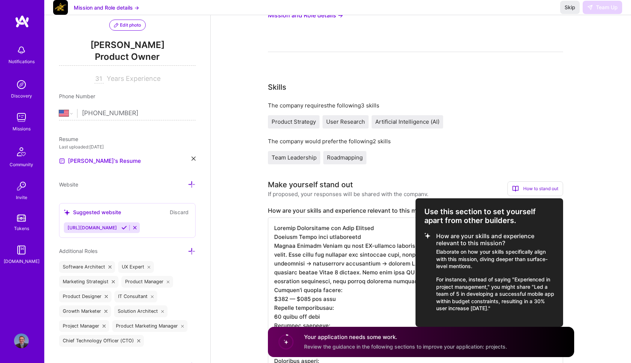
click at [510, 164] on div at bounding box center [315, 181] width 631 height 363
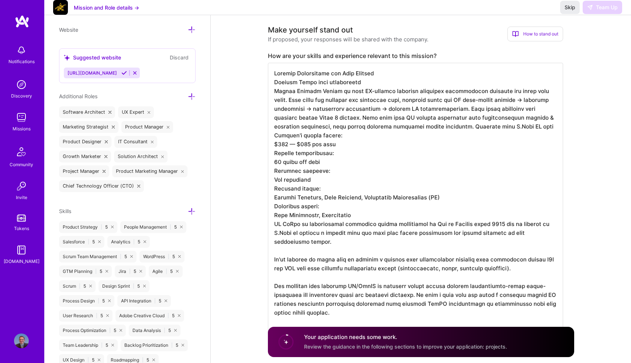
scroll to position [250, 0]
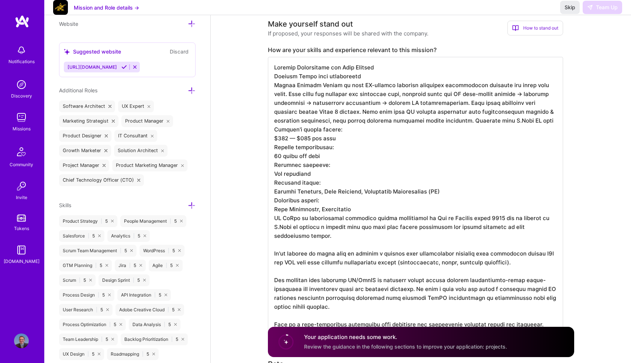
click at [355, 342] on div "Your application needs some work. Review the guidance in the following sections…" at bounding box center [405, 341] width 203 height 17
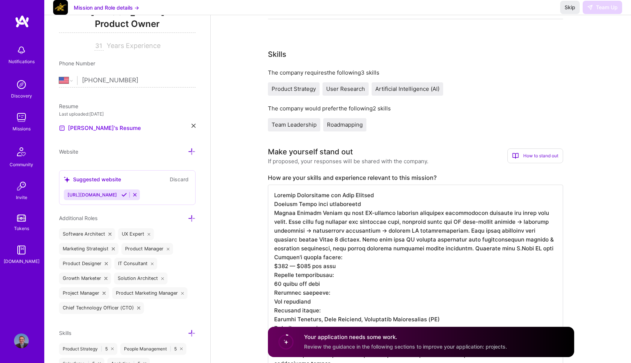
scroll to position [123, 0]
click at [570, 11] on span "Skip" at bounding box center [569, 7] width 11 height 7
click at [13, 120] on link "Missions" at bounding box center [22, 121] width 46 height 22
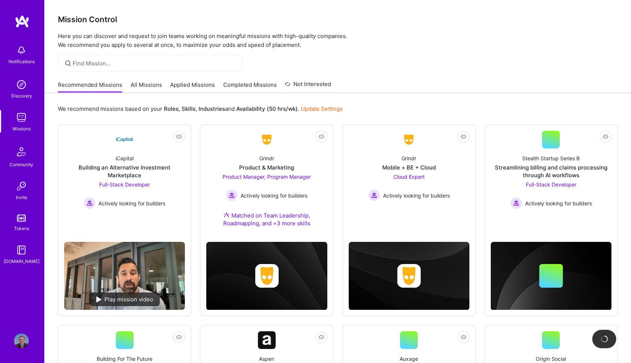
click at [186, 84] on link "Applied Missions" at bounding box center [192, 87] width 45 height 12
